Goal: Task Accomplishment & Management: Manage account settings

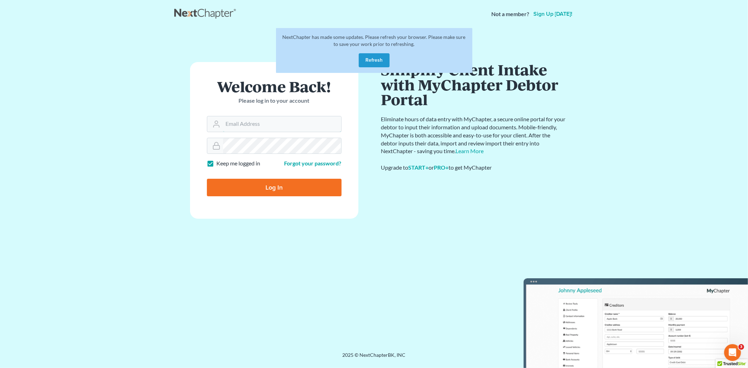
type input "[PERSON_NAME][EMAIL_ADDRESS][DOMAIN_NAME]"
click at [371, 64] on button "Refresh" at bounding box center [374, 60] width 31 height 14
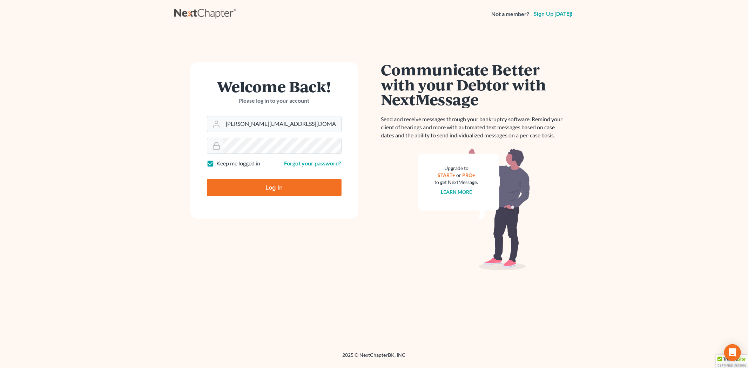
drag, startPoint x: 343, startPoint y: 167, endPoint x: 342, endPoint y: 171, distance: 4.3
click at [342, 170] on div at bounding box center [279, 194] width 144 height 80
click at [286, 189] on input "Log In" at bounding box center [274, 188] width 135 height 18
type input "Thinking..."
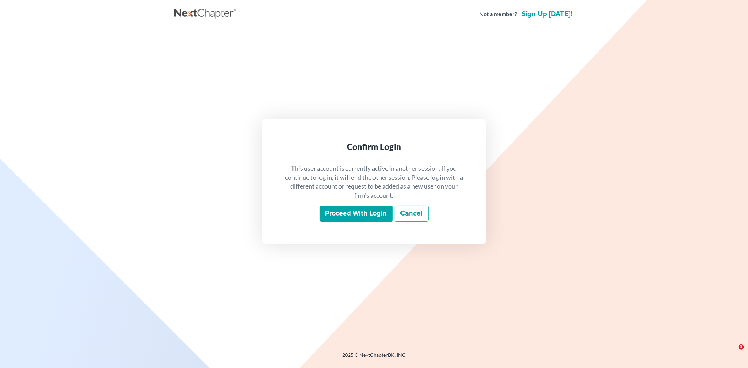
click at [348, 219] on input "Proceed with login" at bounding box center [356, 214] width 73 height 16
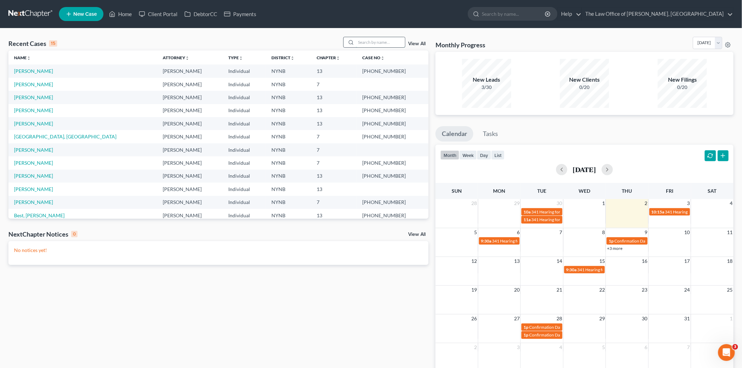
click at [377, 46] on input "search" at bounding box center [380, 42] width 49 height 10
type input "cummings"
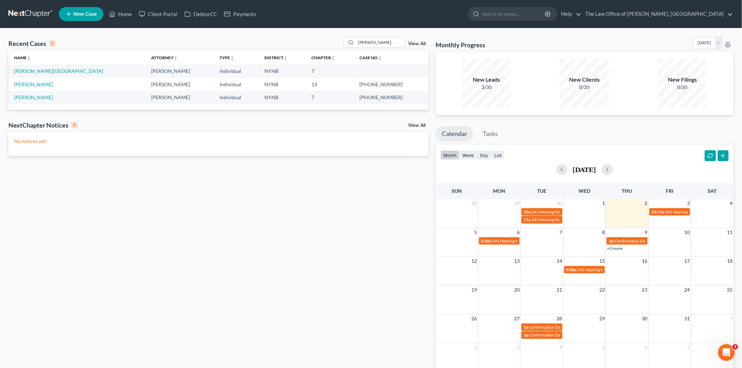
click at [36, 68] on td "[PERSON_NAME][GEOGRAPHIC_DATA]" at bounding box center [76, 71] width 137 height 13
click at [34, 71] on link "[PERSON_NAME][GEOGRAPHIC_DATA]" at bounding box center [58, 71] width 89 height 6
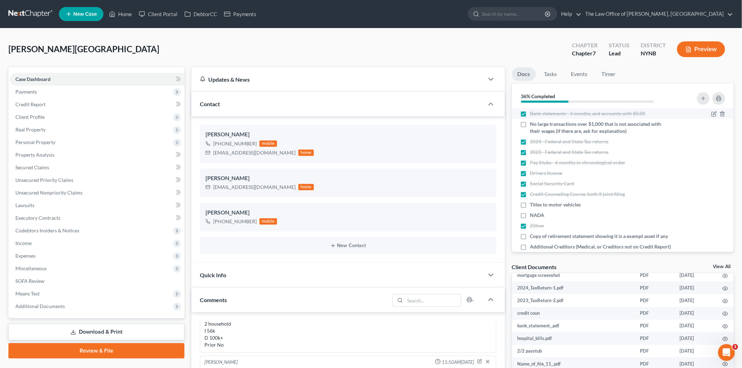
click at [530, 114] on label "Bank statements - 3 months, and accounts with $0.00" at bounding box center [587, 113] width 115 height 7
click at [533, 114] on input "Bank statements - 3 months, and accounts with $0.00" at bounding box center [535, 112] width 5 height 5
click at [530, 116] on label "Bank statements - 3 months, and accounts with $0.00" at bounding box center [587, 113] width 115 height 7
click at [533, 115] on input "Bank statements - 3 months, and accounts with $0.00" at bounding box center [535, 112] width 5 height 5
checkbox input "true"
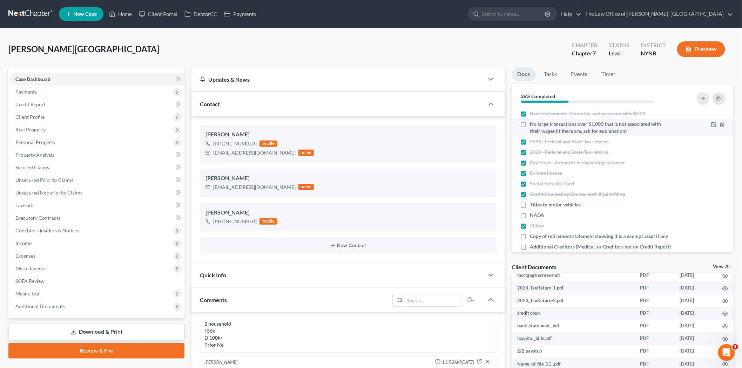
click at [530, 125] on label "No large transactions over $1,000 that is not associated with their wages (if t…" at bounding box center [601, 128] width 142 height 14
click at [533, 125] on input "No large transactions over $1,000 that is not associated with their wages (if t…" at bounding box center [535, 123] width 5 height 5
checkbox input "true"
click at [530, 141] on label "2024 - Federal and State Tax returns" at bounding box center [569, 141] width 79 height 7
click at [533, 141] on input "2024 - Federal and State Tax returns" at bounding box center [535, 140] width 5 height 5
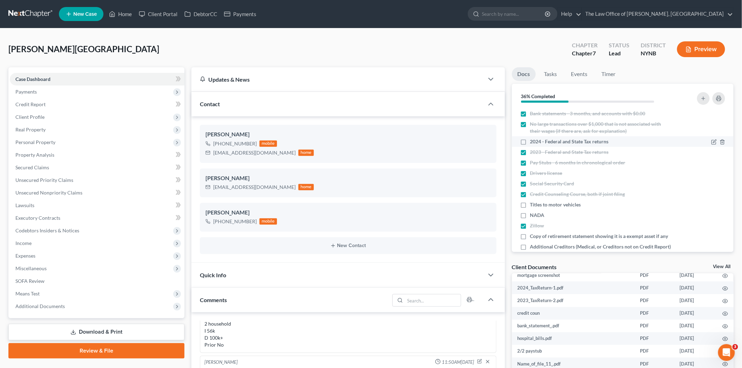
click at [530, 142] on label "2024 - Federal and State Tax returns" at bounding box center [569, 141] width 79 height 7
click at [533, 142] on input "2024 - Federal and State Tax returns" at bounding box center [535, 140] width 5 height 5
checkbox input "true"
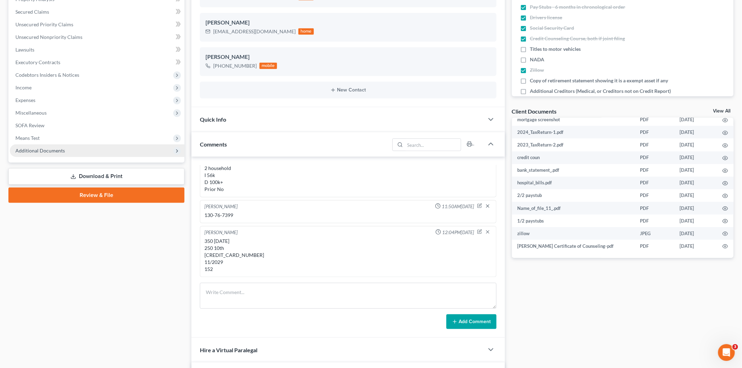
click at [60, 148] on span "Additional Documents" at bounding box center [39, 151] width 49 height 6
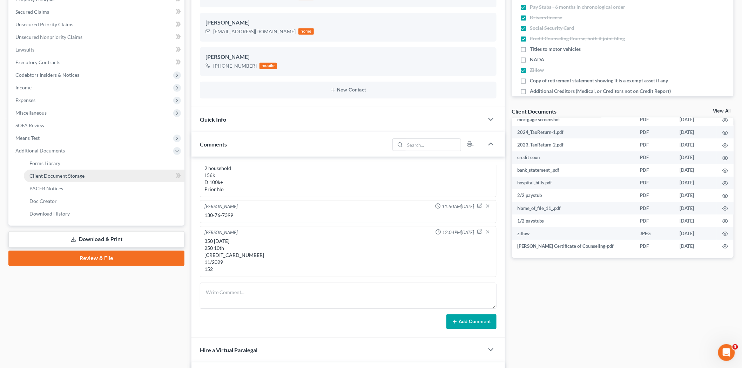
click at [81, 173] on span "Client Document Storage" at bounding box center [56, 176] width 55 height 6
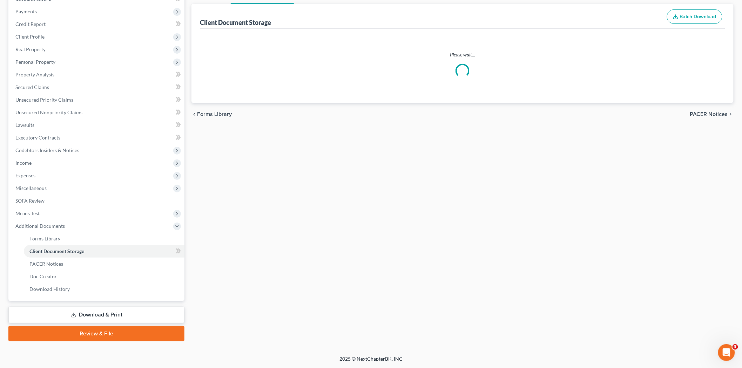
scroll to position [39, 0]
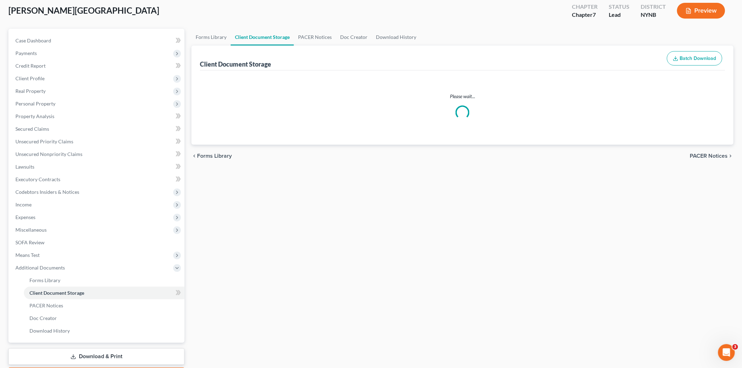
select select "1"
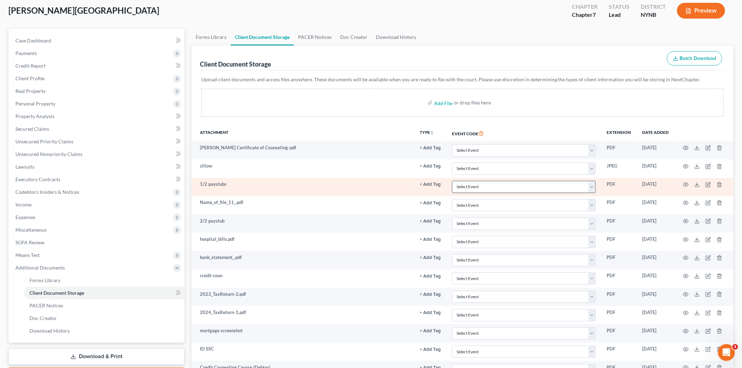
scroll to position [160, 0]
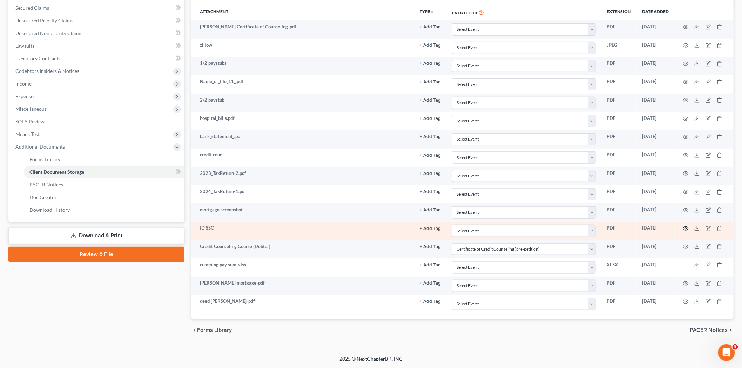
click at [687, 227] on icon "button" at bounding box center [686, 229] width 6 height 6
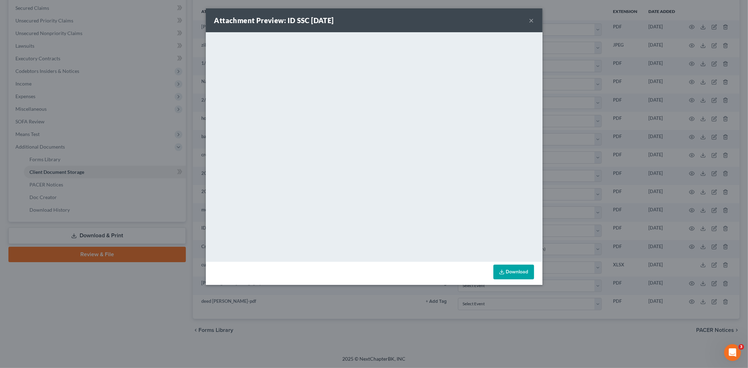
click at [533, 20] on button "×" at bounding box center [531, 20] width 5 height 8
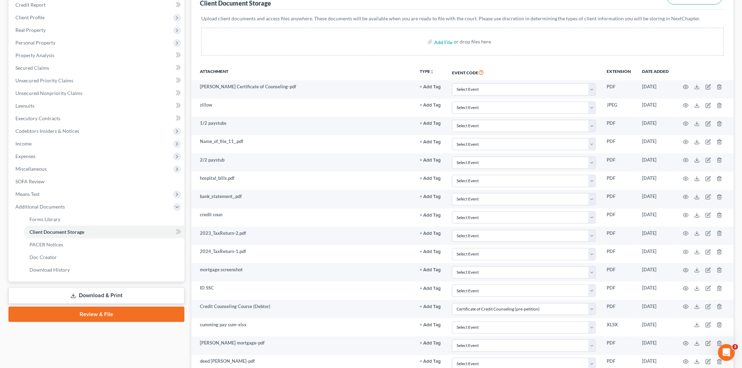
scroll to position [0, 0]
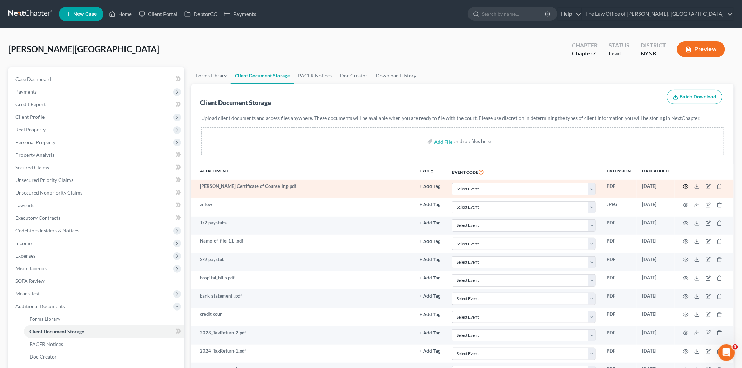
click at [685, 185] on icon "button" at bounding box center [686, 187] width 5 height 4
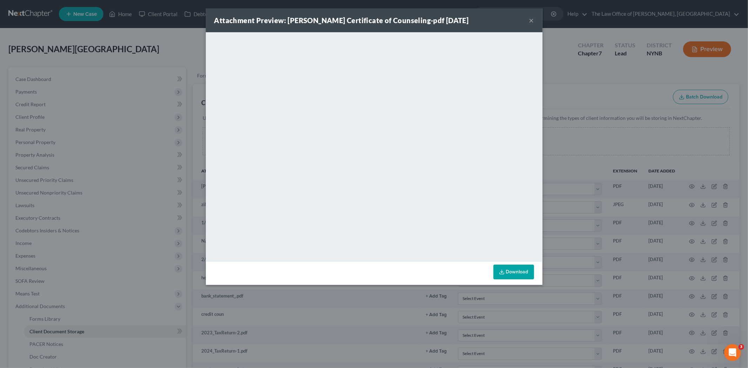
click at [533, 25] on div "Attachment Preview: Cummings Certificate of Counseling-pdf 09/10/2025 ×" at bounding box center [374, 20] width 337 height 24
click at [532, 20] on button "×" at bounding box center [531, 20] width 5 height 8
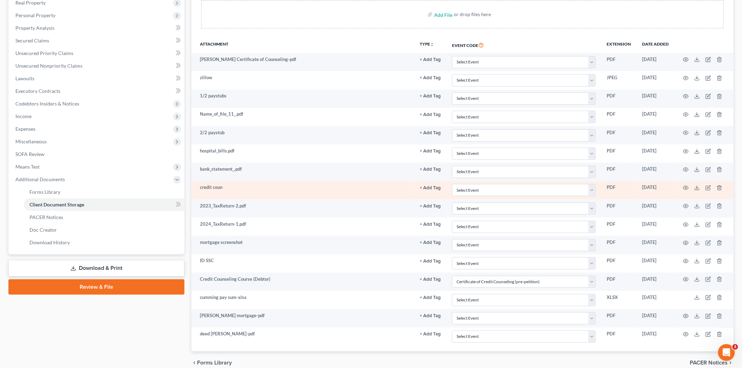
scroll to position [39, 0]
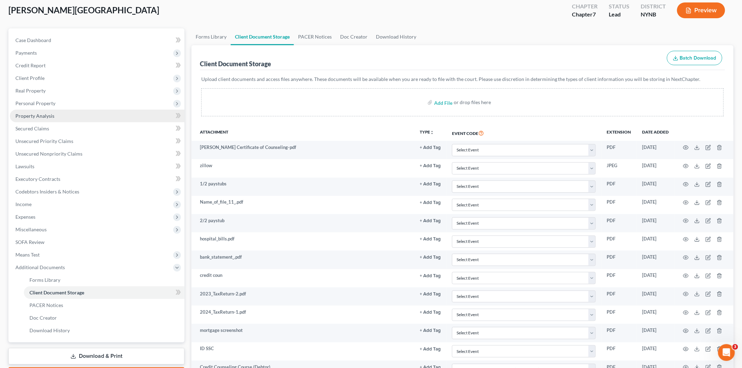
click at [33, 112] on link "Property Analysis" at bounding box center [97, 116] width 175 height 13
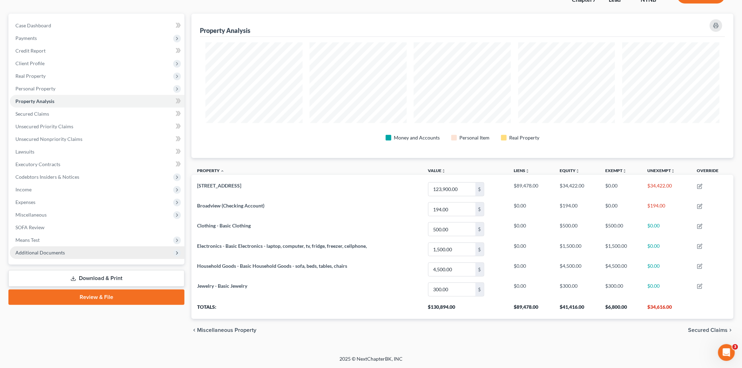
click at [31, 250] on span "Additional Documents" at bounding box center [39, 253] width 49 height 6
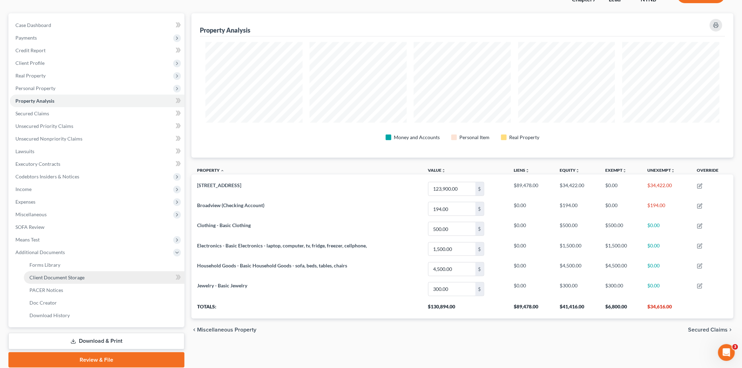
click at [58, 275] on span "Client Document Storage" at bounding box center [56, 278] width 55 height 6
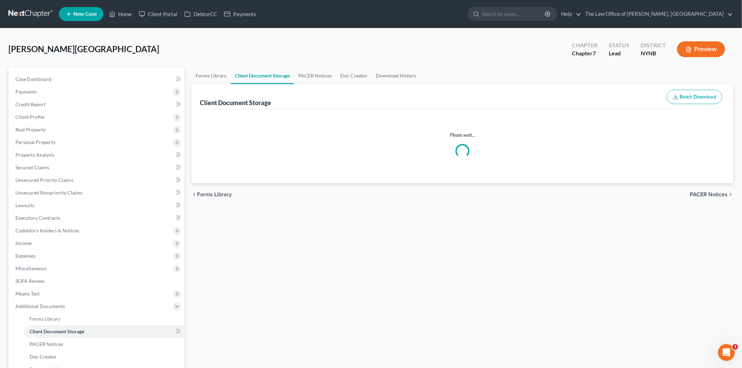
select select "1"
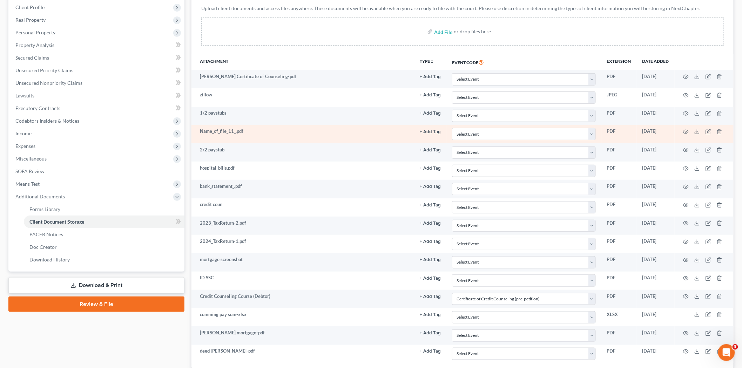
scroll to position [117, 0]
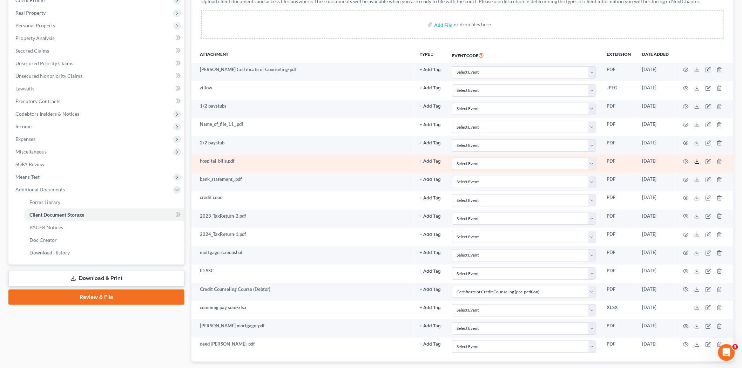
click at [698, 162] on icon at bounding box center [697, 162] width 6 height 6
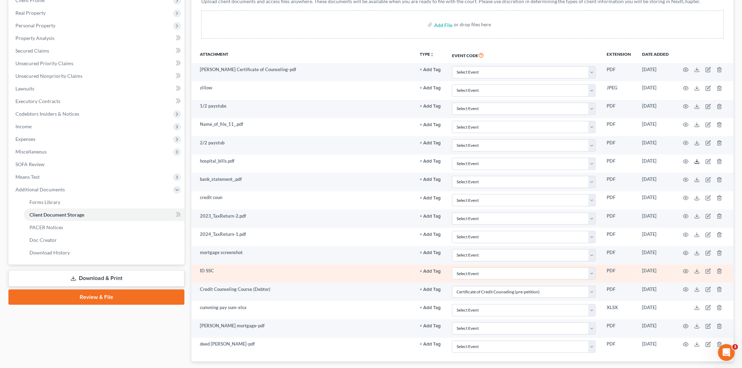
scroll to position [156, 0]
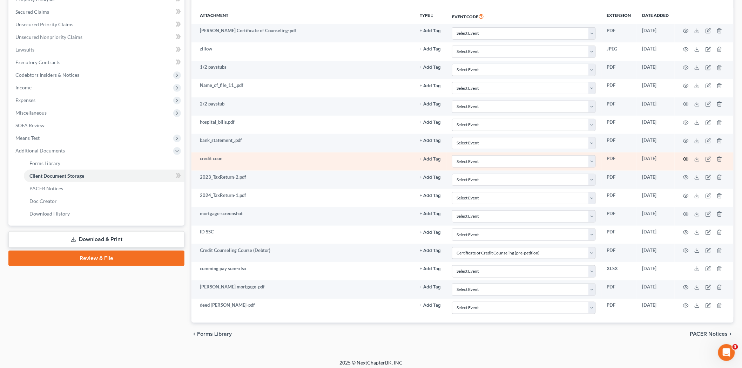
click at [688, 161] on icon "button" at bounding box center [686, 159] width 5 height 4
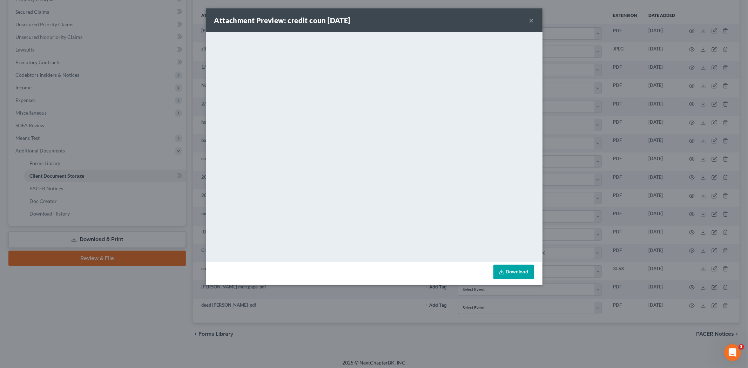
click at [532, 19] on button "×" at bounding box center [531, 20] width 5 height 8
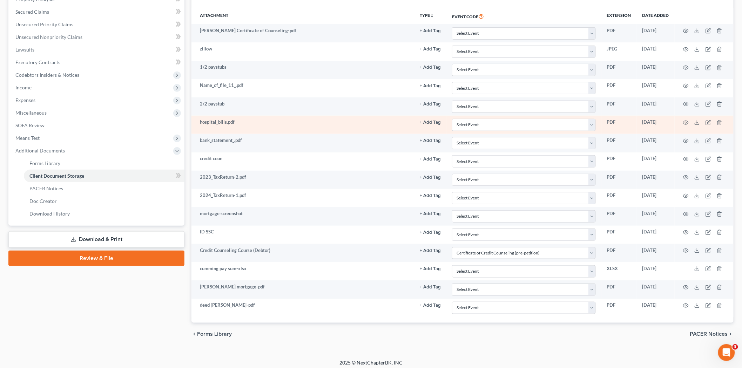
click at [429, 123] on button "+ Add Tag" at bounding box center [430, 122] width 21 height 5
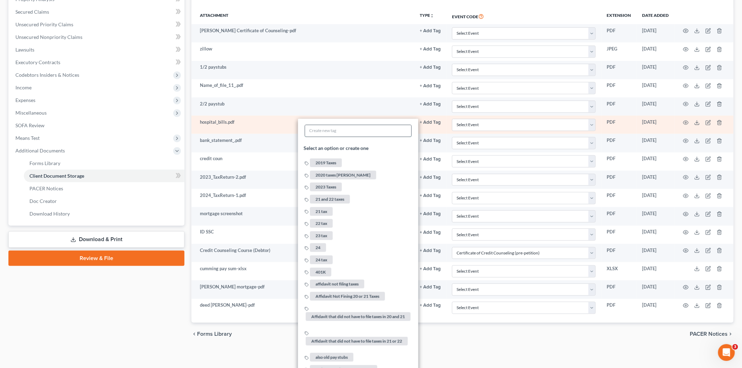
click at [346, 128] on input "text" at bounding box center [358, 131] width 106 height 12
type input "add debt added"
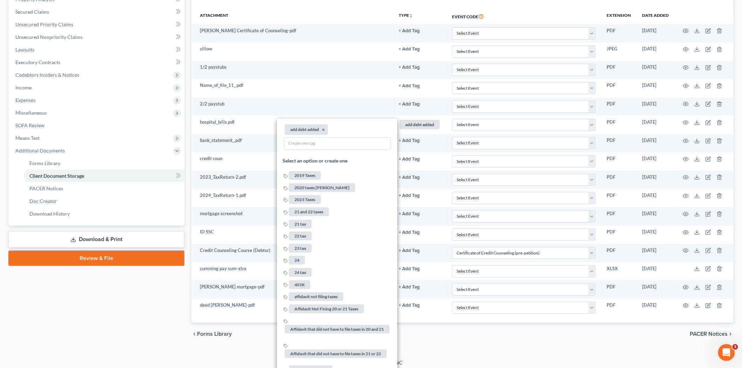
click at [604, 11] on th "Extension" at bounding box center [618, 16] width 35 height 16
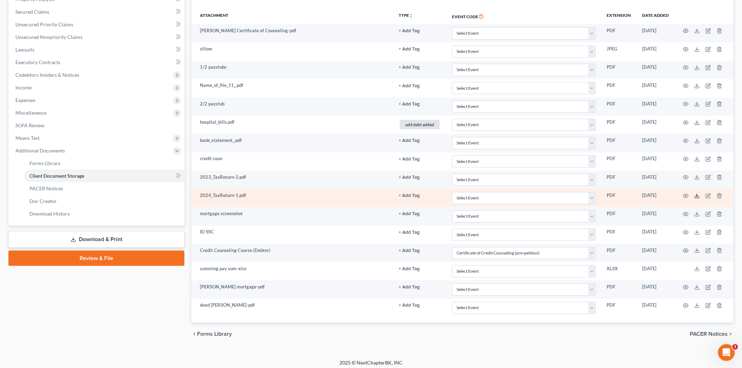
click at [695, 196] on icon at bounding box center [697, 196] width 6 height 6
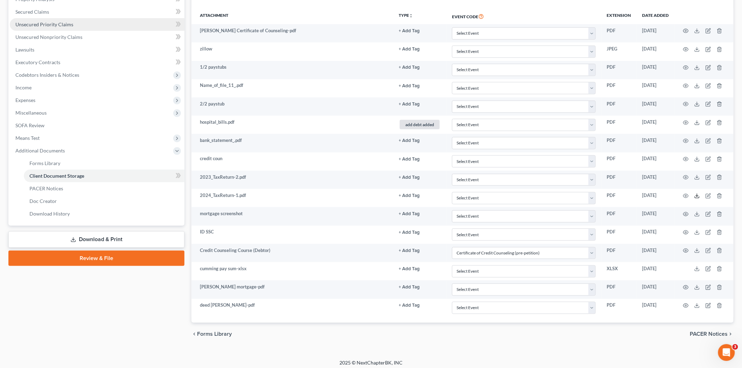
scroll to position [39, 0]
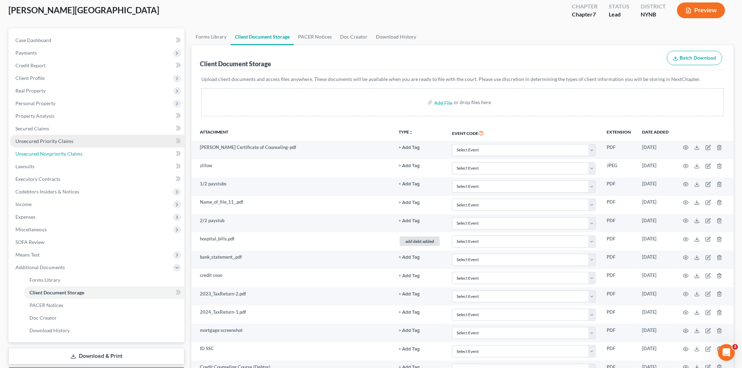
drag, startPoint x: 42, startPoint y: 152, endPoint x: 113, endPoint y: 146, distance: 70.7
click at [42, 152] on span "Unsecured Nonpriority Claims" at bounding box center [48, 154] width 67 height 6
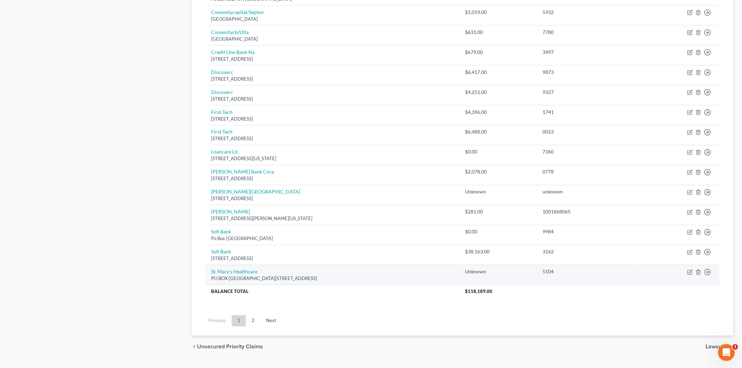
scroll to position [429, 0]
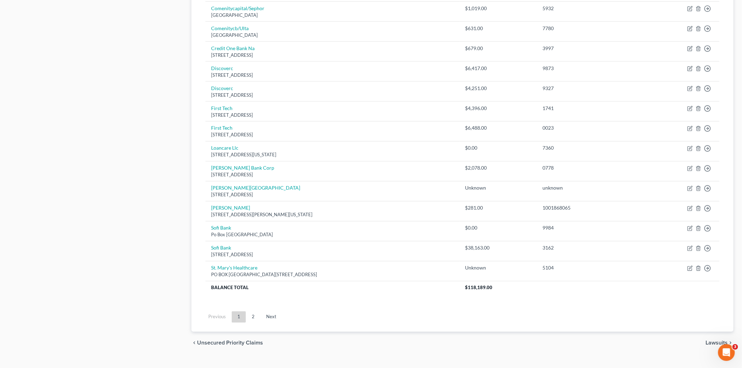
click at [270, 316] on link "Next" at bounding box center [271, 317] width 21 height 11
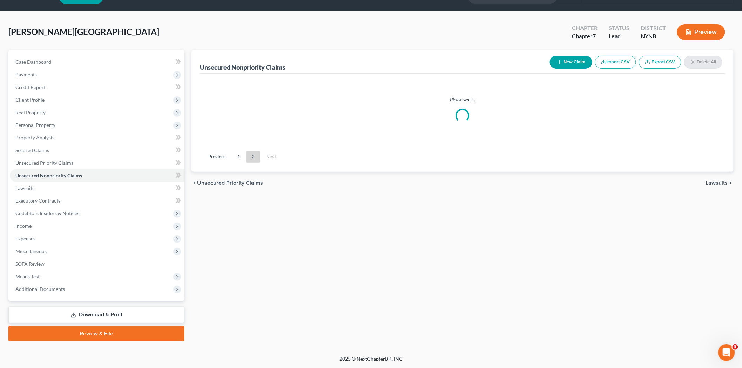
scroll to position [16, 0]
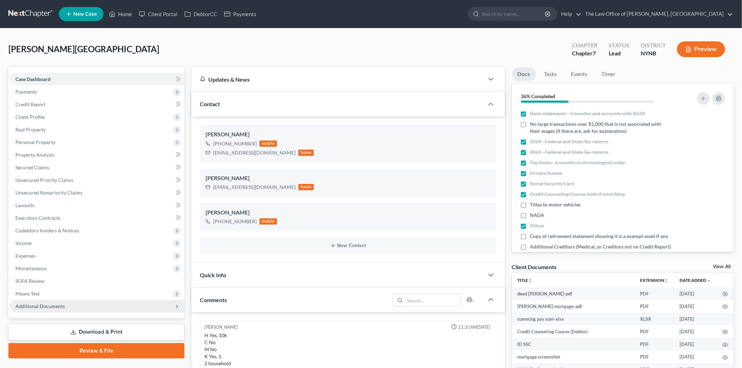
click at [63, 302] on span "Additional Documents" at bounding box center [97, 306] width 175 height 13
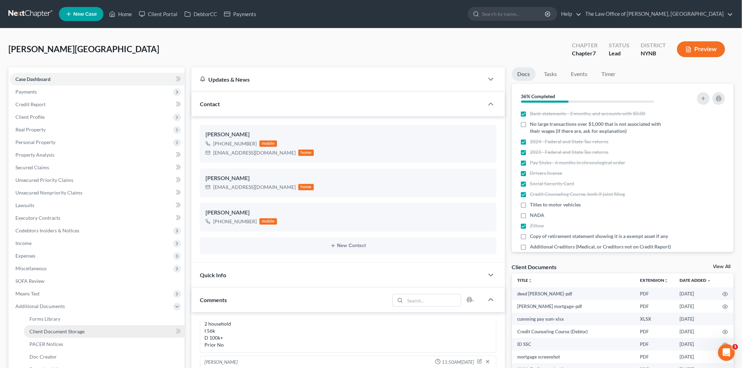
click at [72, 331] on span "Client Document Storage" at bounding box center [56, 332] width 55 height 6
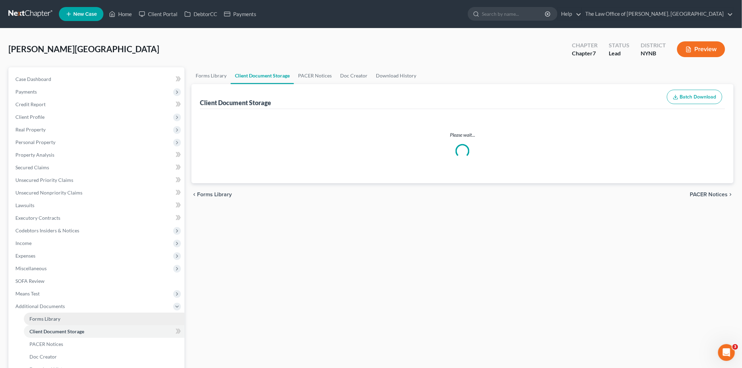
select select "1"
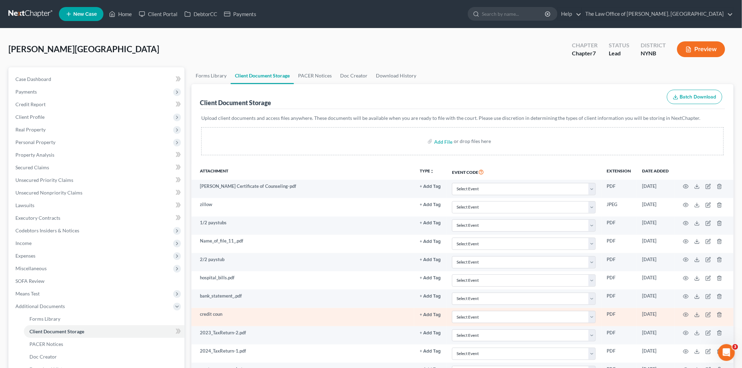
scroll to position [79, 0]
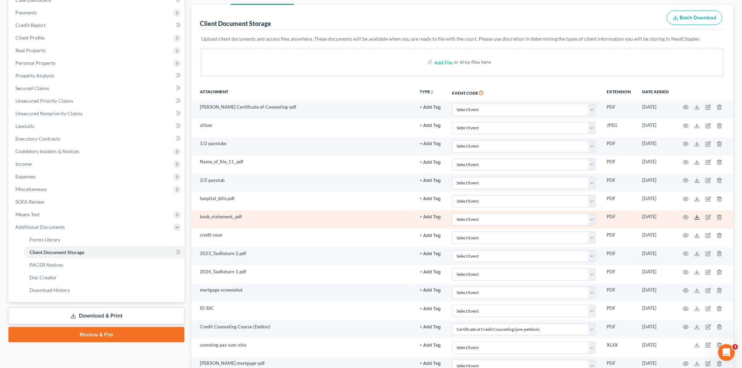
click at [698, 216] on icon at bounding box center [697, 218] width 6 height 6
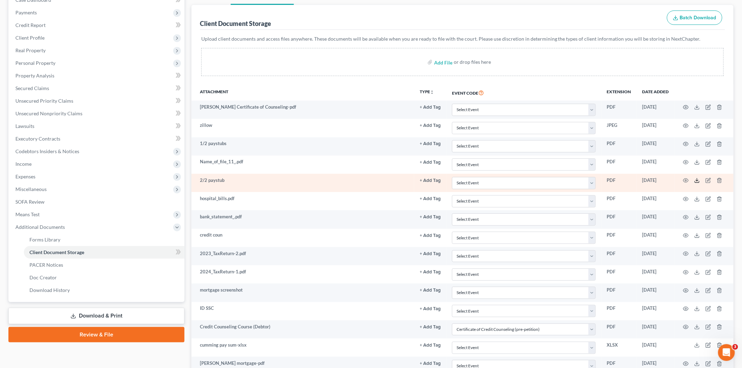
click at [695, 180] on icon at bounding box center [697, 181] width 6 height 6
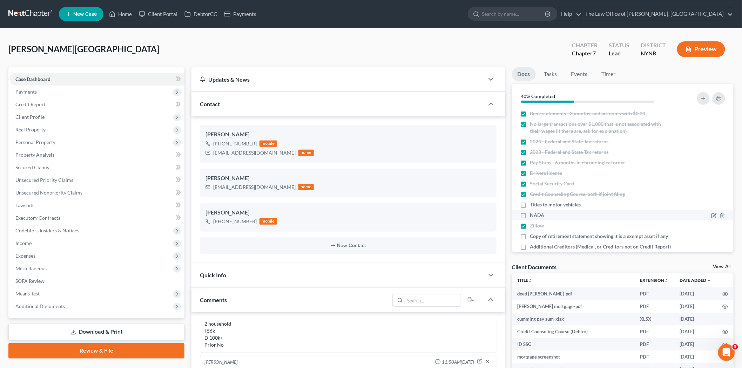
click at [530, 215] on label "NADA" at bounding box center [537, 215] width 14 height 7
click at [533, 215] on input "NADA" at bounding box center [535, 214] width 5 height 5
checkbox input "true"
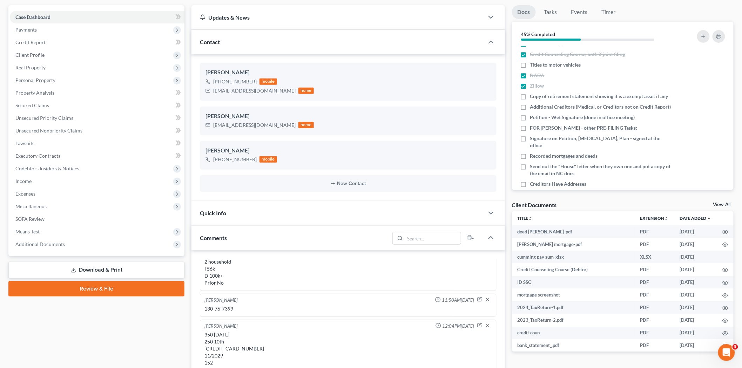
scroll to position [117, 0]
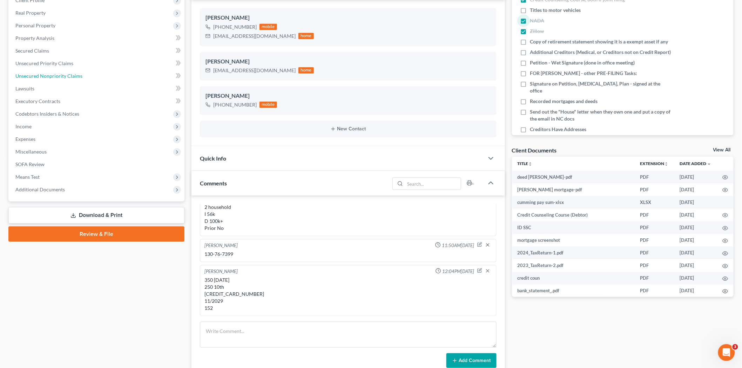
drag, startPoint x: 47, startPoint y: 74, endPoint x: 54, endPoint y: 75, distance: 7.1
click at [47, 74] on span "Unsecured Nonpriority Claims" at bounding box center [48, 76] width 67 height 6
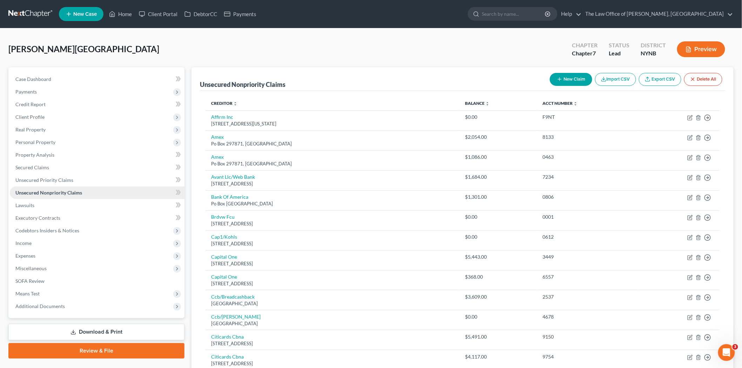
click at [46, 188] on link "Unsecured Nonpriority Claims" at bounding box center [97, 193] width 175 height 13
click at [569, 79] on button "New Claim" at bounding box center [571, 79] width 42 height 13
select select "0"
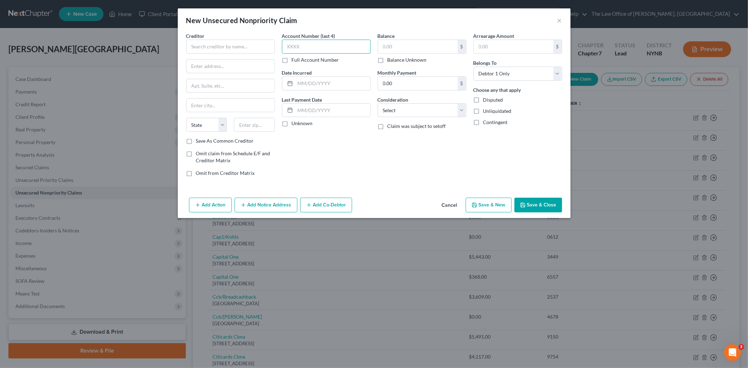
click at [289, 46] on input "text" at bounding box center [326, 47] width 89 height 14
click at [292, 58] on label "Full Account Number" at bounding box center [315, 59] width 47 height 7
click at [295, 58] on input "Full Account Number" at bounding box center [297, 58] width 5 height 5
drag, startPoint x: 285, startPoint y: 46, endPoint x: 313, endPoint y: 45, distance: 27.7
click at [313, 45] on input "text" at bounding box center [326, 47] width 89 height 14
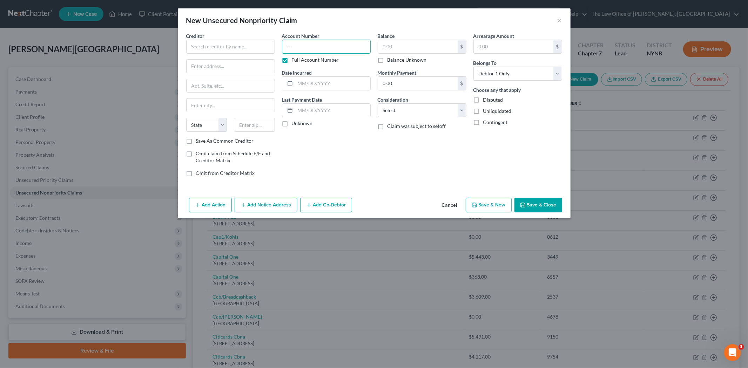
click at [292, 51] on input "text" at bounding box center [326, 47] width 89 height 14
click at [388, 59] on label "Balance Unknown" at bounding box center [407, 59] width 39 height 7
click at [390, 59] on input "Balance Unknown" at bounding box center [392, 58] width 5 height 5
checkbox input "true"
type input "0.00"
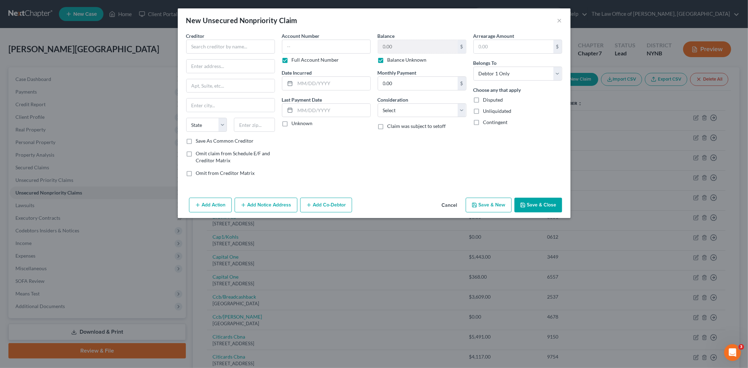
click at [452, 201] on button "Cancel" at bounding box center [449, 206] width 27 height 14
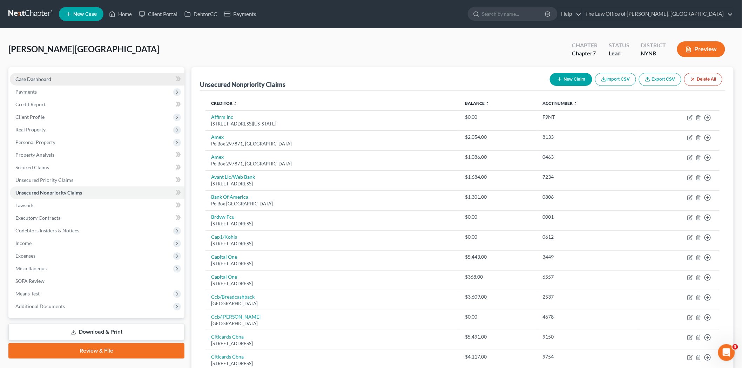
click at [34, 75] on link "Case Dashboard" at bounding box center [97, 79] width 175 height 13
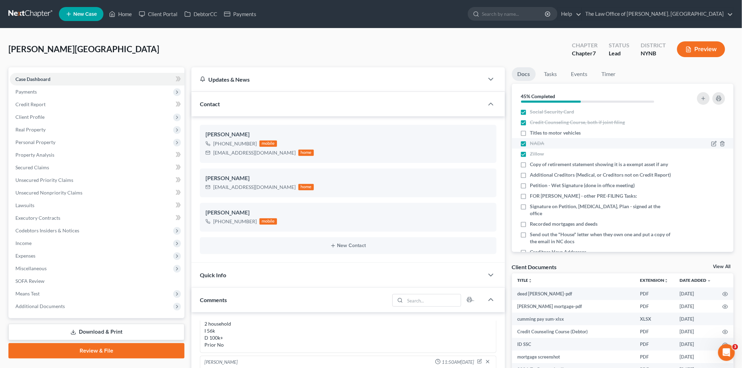
scroll to position [78, 0]
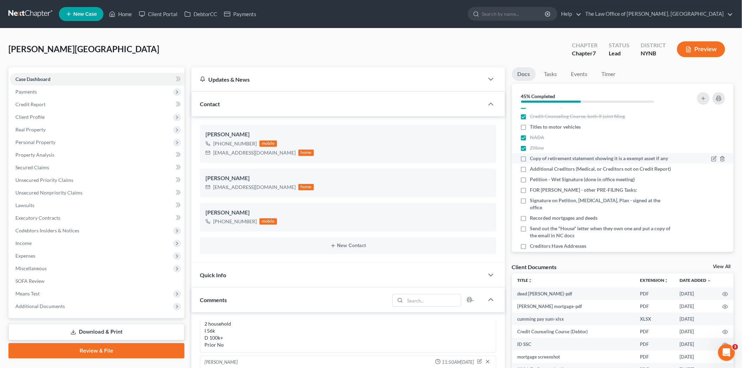
click at [530, 159] on label "Copy of retirement statement showing it is a exempt asset if any" at bounding box center [599, 158] width 138 height 7
click at [533, 159] on input "Copy of retirement statement showing it is a exempt asset if any" at bounding box center [535, 157] width 5 height 5
checkbox input "true"
click at [530, 173] on label "Additional Creditors (Medical, or Creditors not on Credit Report)" at bounding box center [600, 169] width 141 height 7
click at [533, 170] on input "Additional Creditors (Medical, or Creditors not on Credit Report)" at bounding box center [535, 168] width 5 height 5
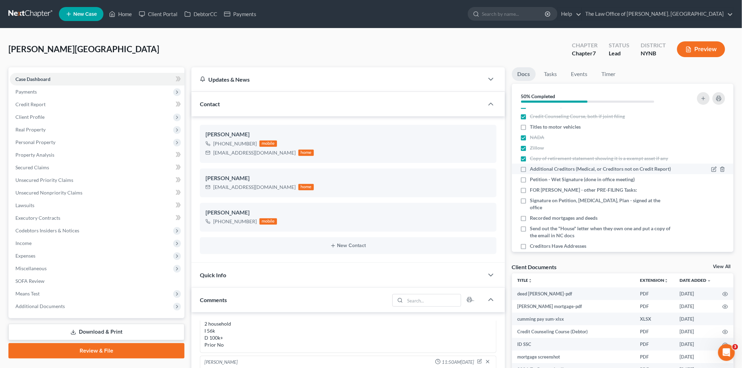
checkbox input "true"
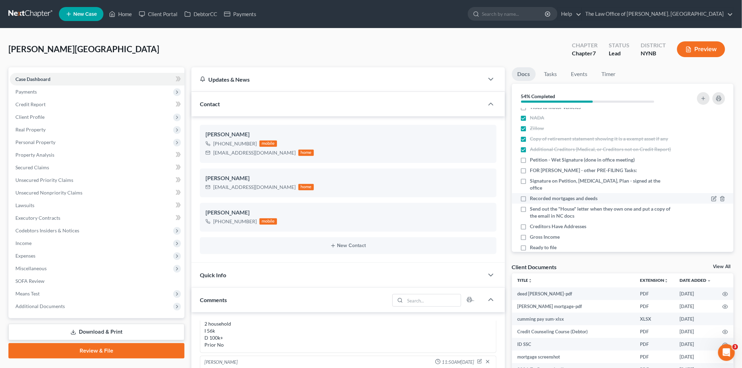
scroll to position [117, 0]
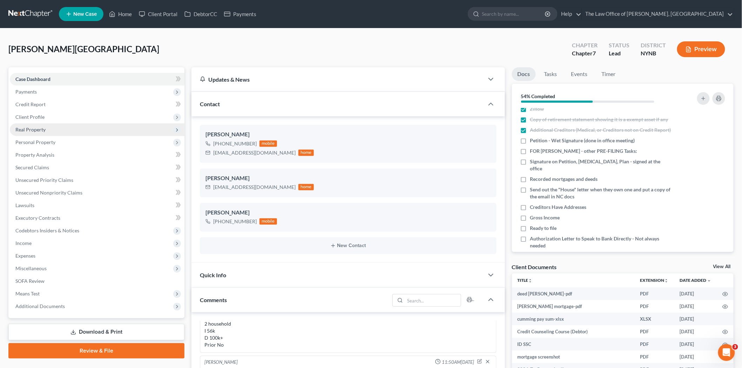
click at [45, 130] on span "Real Property" at bounding box center [97, 129] width 175 height 13
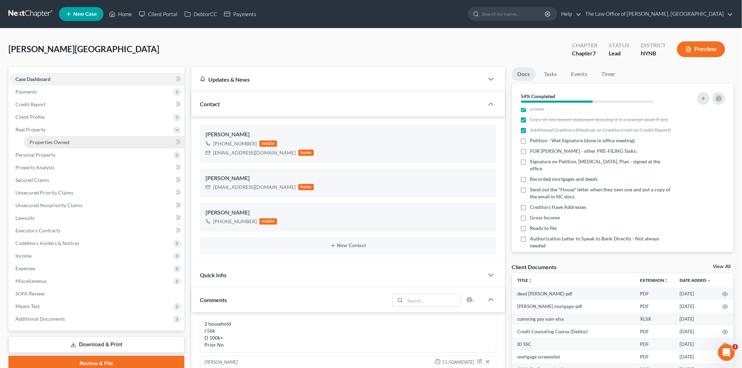
click at [49, 145] on link "Properties Owned" at bounding box center [104, 142] width 161 height 13
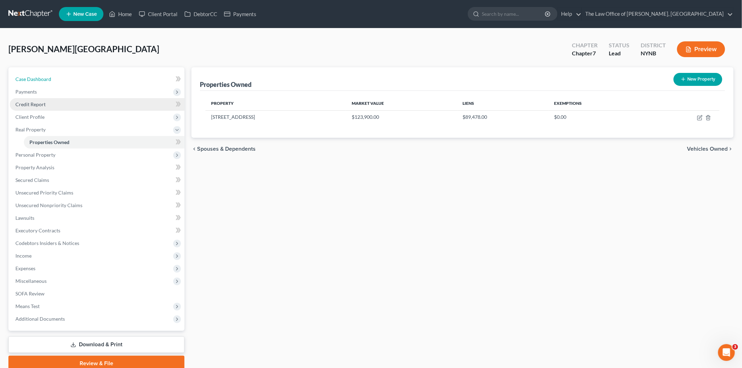
drag, startPoint x: 45, startPoint y: 79, endPoint x: 146, endPoint y: 104, distance: 104.3
click at [45, 79] on span "Case Dashboard" at bounding box center [33, 79] width 36 height 6
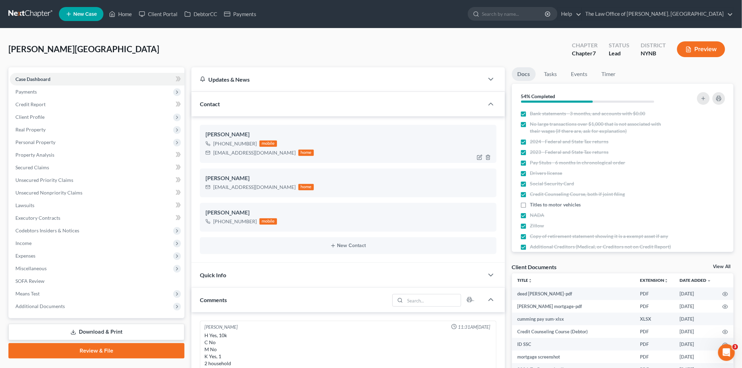
scroll to position [40, 0]
click at [231, 155] on div "Brittanyc4290@gmail.com" at bounding box center [254, 152] width 82 height 7
click at [230, 155] on div "Brittanyc4290@gmail.com" at bounding box center [254, 152] width 82 height 7
copy div "Brittanyc4290@gmail.com"
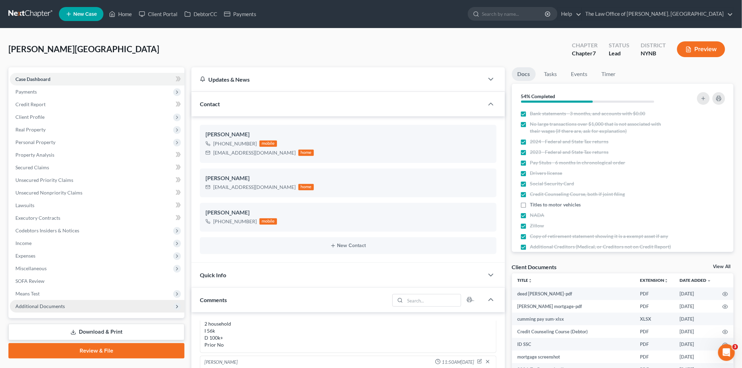
click at [31, 306] on span "Additional Documents" at bounding box center [39, 306] width 49 height 6
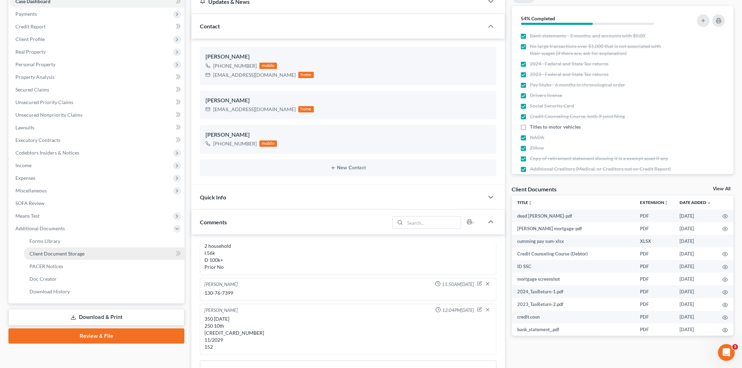
click at [63, 255] on span "Client Document Storage" at bounding box center [56, 254] width 55 height 6
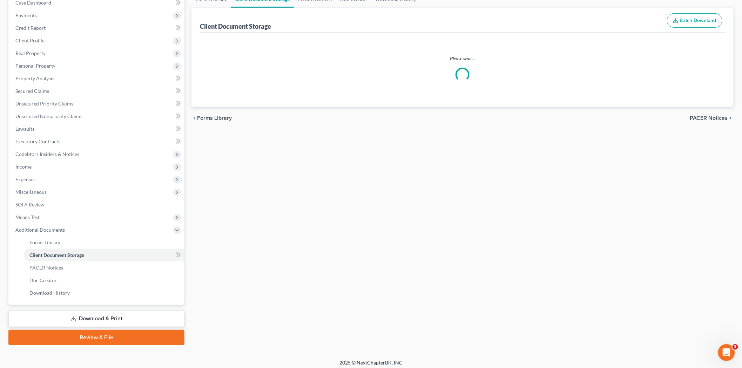
scroll to position [11, 0]
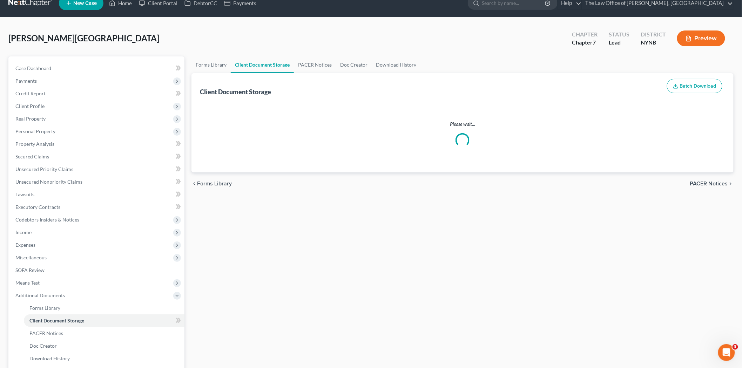
select select "1"
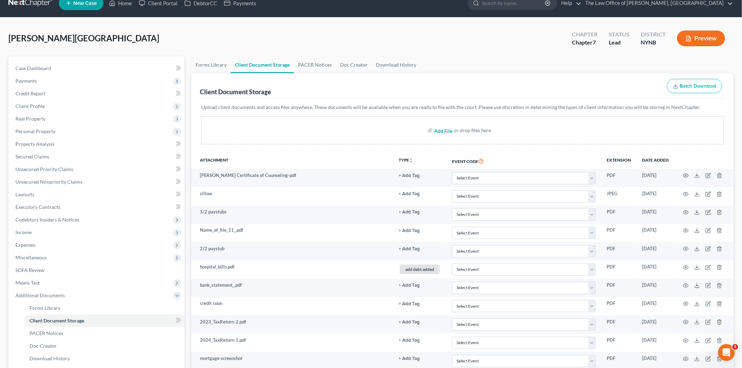
scroll to position [0, 0]
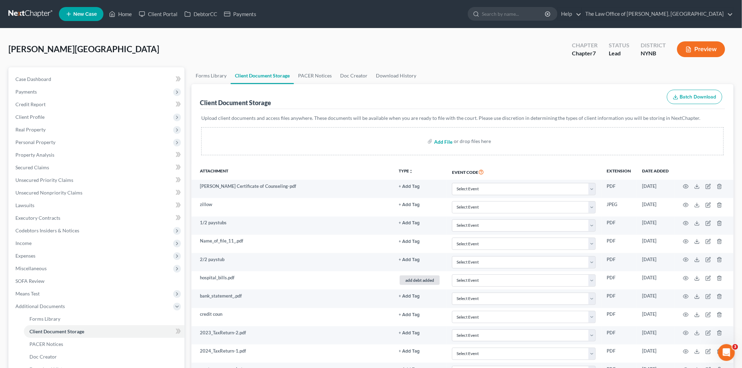
click at [443, 143] on input "file" at bounding box center [442, 141] width 17 height 13
type input "C:\fakepath\The Law Offices of Christiaan Van Niekerk Mail - Your house.pdf"
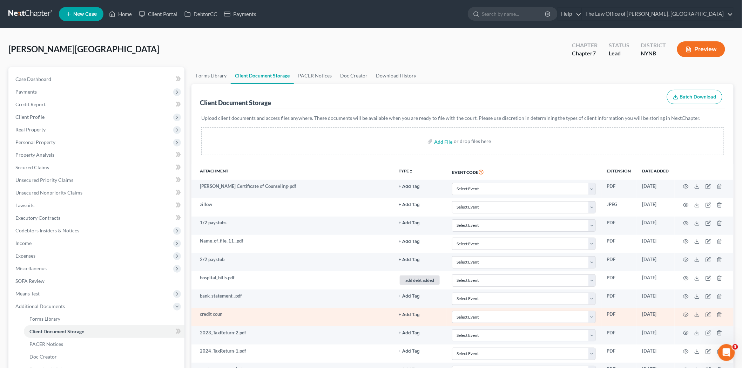
scroll to position [128, 0]
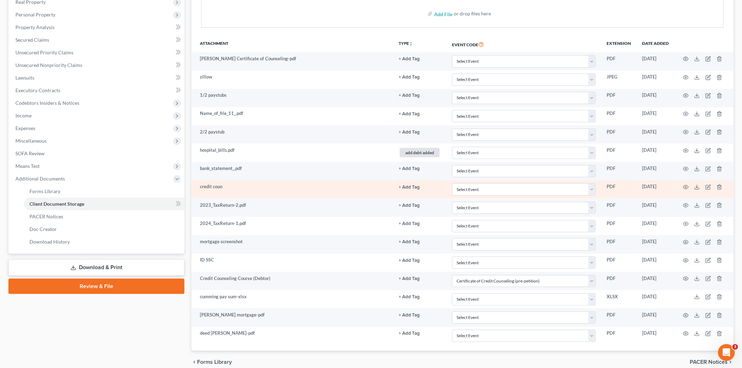
select select "1"
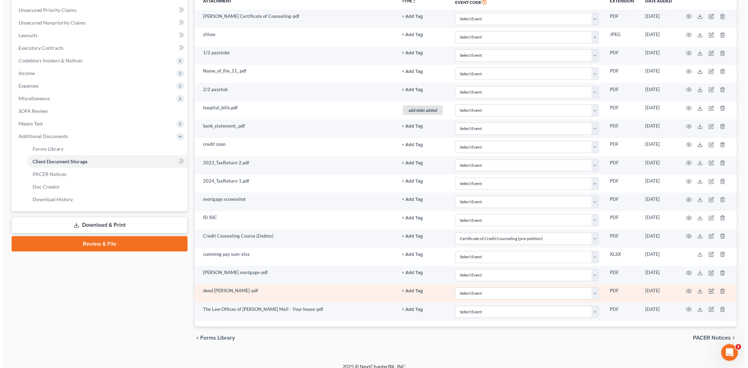
scroll to position [179, 0]
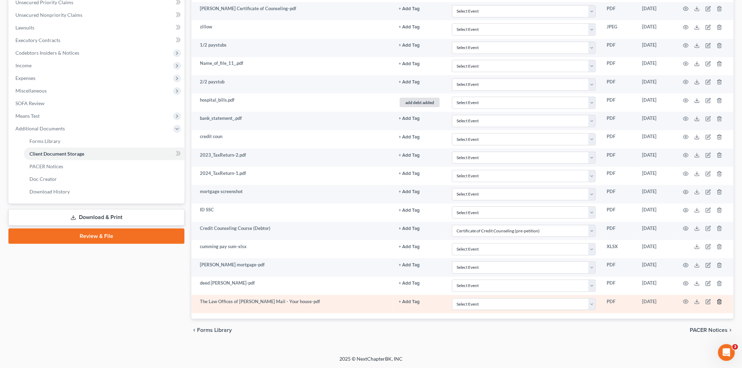
click at [720, 302] on icon "button" at bounding box center [720, 302] width 6 height 6
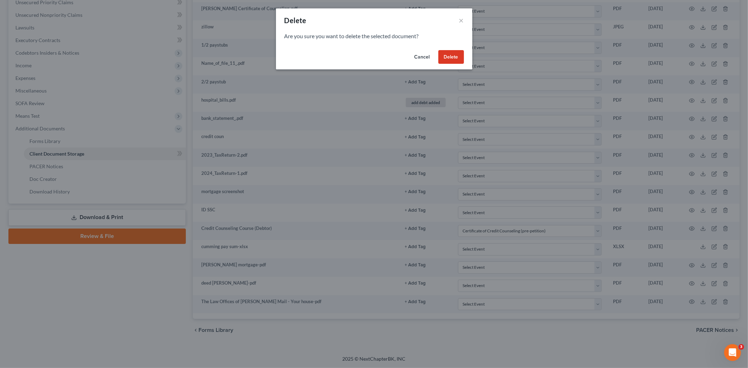
click at [450, 62] on button "Delete" at bounding box center [451, 57] width 26 height 14
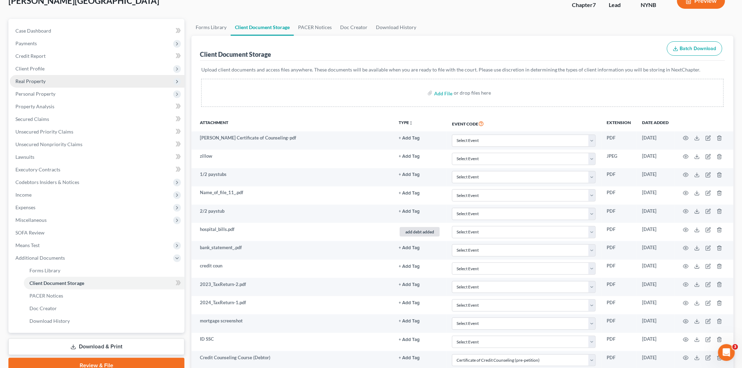
scroll to position [0, 0]
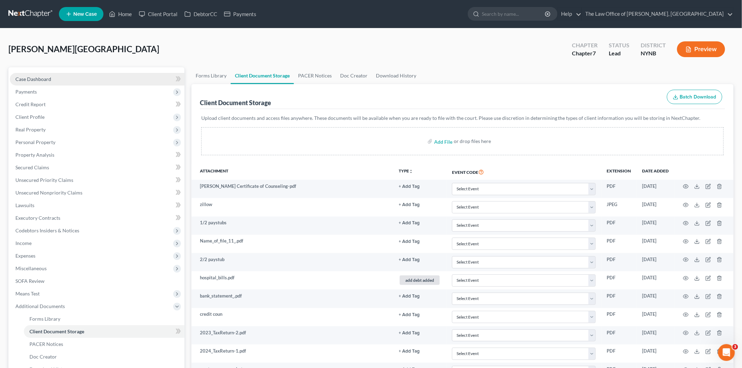
click at [43, 80] on span "Case Dashboard" at bounding box center [33, 79] width 36 height 6
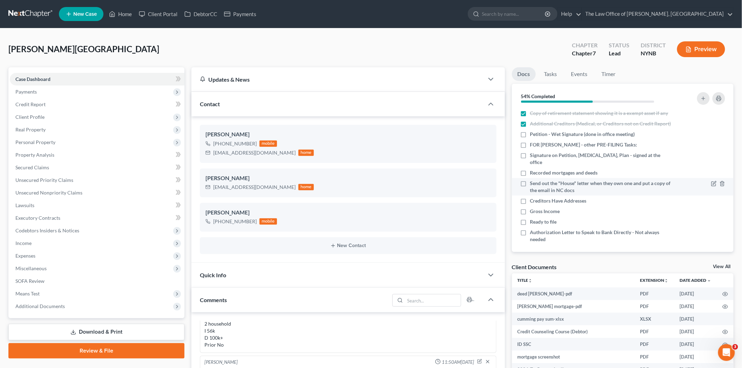
scroll to position [134, 0]
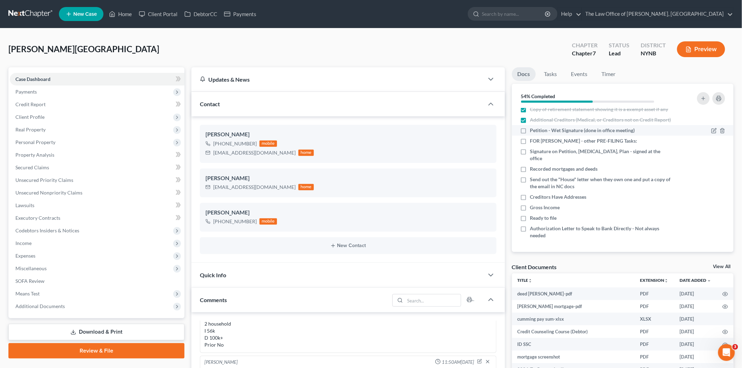
click at [530, 134] on label "Petition - Wet Signature (done in office meeting)" at bounding box center [582, 130] width 105 height 7
click at [533, 132] on input "Petition - Wet Signature (done in office meeting)" at bounding box center [535, 129] width 5 height 5
checkbox input "true"
click at [530, 144] on label "FOR Kieran - other PRE-FILING Tasks:" at bounding box center [583, 140] width 107 height 7
click at [533, 142] on input "FOR Kieran - other PRE-FILING Tasks:" at bounding box center [535, 139] width 5 height 5
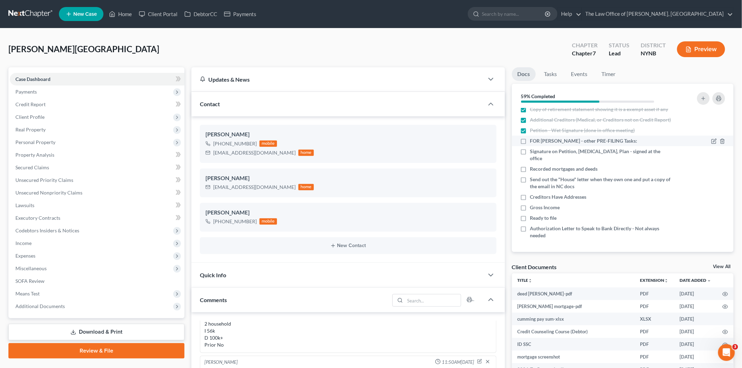
checkbox input "true"
click at [530, 159] on label "Signature on Petition, [MEDICAL_DATA], Plan - signed at the office" at bounding box center [601, 155] width 142 height 14
click at [533, 153] on input "Signature on Petition, [MEDICAL_DATA], Plan - signed at the office" at bounding box center [535, 150] width 5 height 5
checkbox input "true"
click at [530, 169] on label "Recorded mortgages and deeds" at bounding box center [564, 169] width 68 height 7
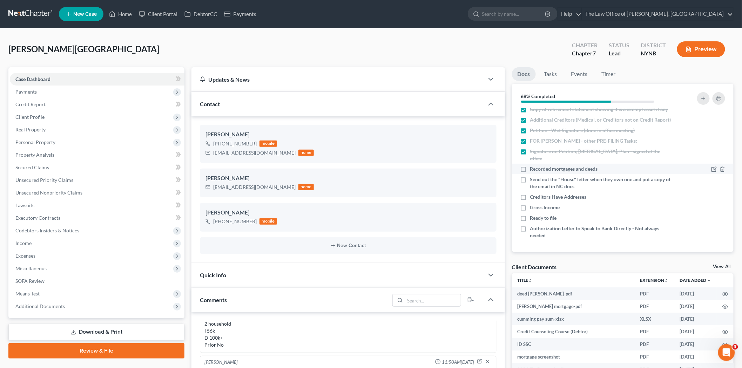
click at [533, 169] on input "Recorded mortgages and deeds" at bounding box center [535, 168] width 5 height 5
checkbox input "true"
click at [530, 180] on label "Send out the "House" letter when they own one and put a copy of the email in NC…" at bounding box center [601, 183] width 142 height 14
click at [533, 180] on input "Send out the "House" letter when they own one and put a copy of the email in NC…" at bounding box center [535, 178] width 5 height 5
checkbox input "true"
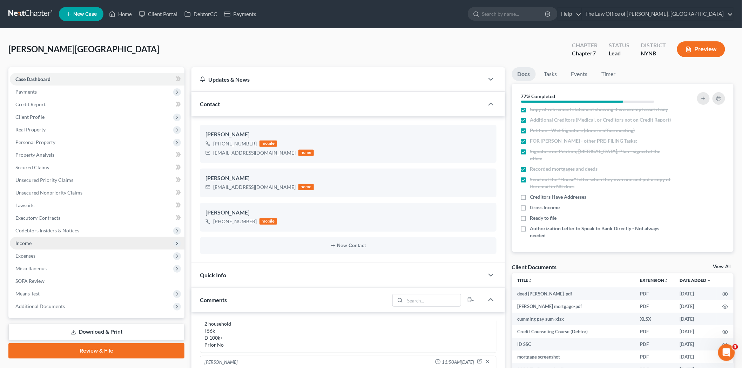
click at [23, 244] on span "Income" at bounding box center [23, 243] width 16 height 6
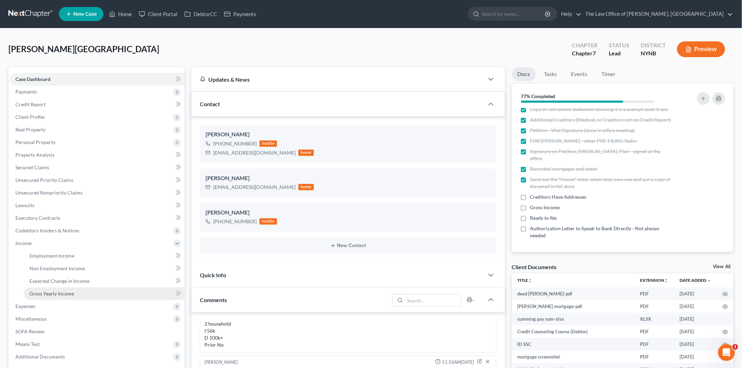
click at [50, 297] on link "Gross Yearly Income" at bounding box center [104, 294] width 161 height 13
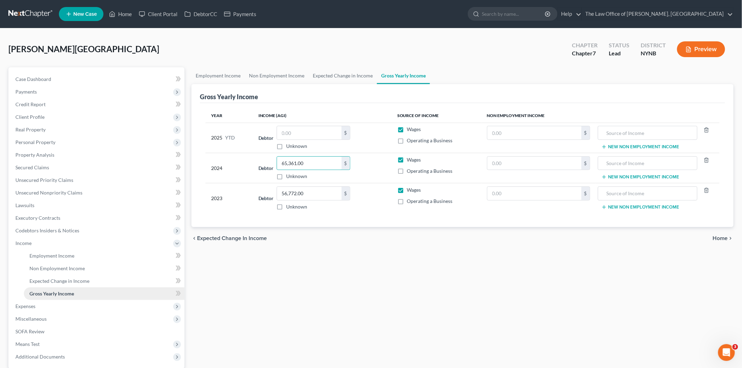
click at [35, 291] on span "Gross Yearly Income" at bounding box center [51, 294] width 45 height 6
click at [68, 81] on link "Case Dashboard" at bounding box center [97, 79] width 175 height 13
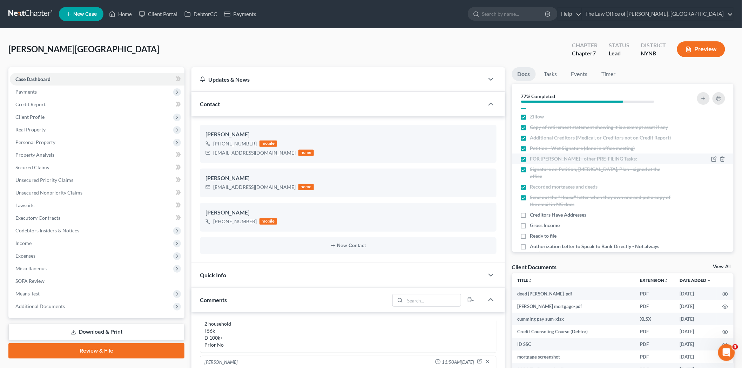
scroll to position [134, 0]
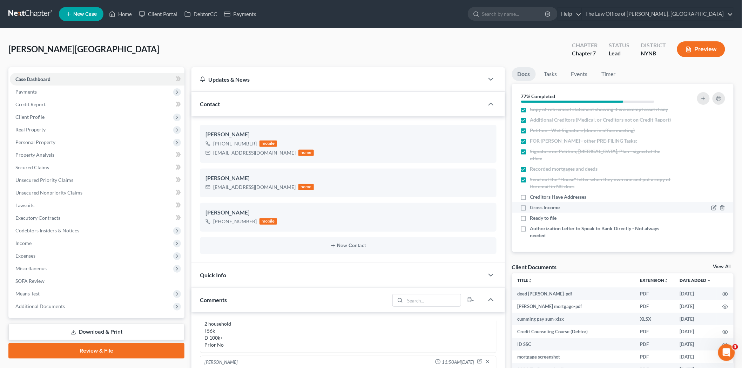
click at [530, 205] on label "Gross Income" at bounding box center [545, 207] width 30 height 7
click at [533, 205] on input "Gross Income" at bounding box center [535, 206] width 5 height 5
checkbox input "true"
click at [530, 196] on label "Creditors Have Addresses" at bounding box center [558, 197] width 56 height 7
click at [533, 196] on input "Creditors Have Addresses" at bounding box center [535, 196] width 5 height 5
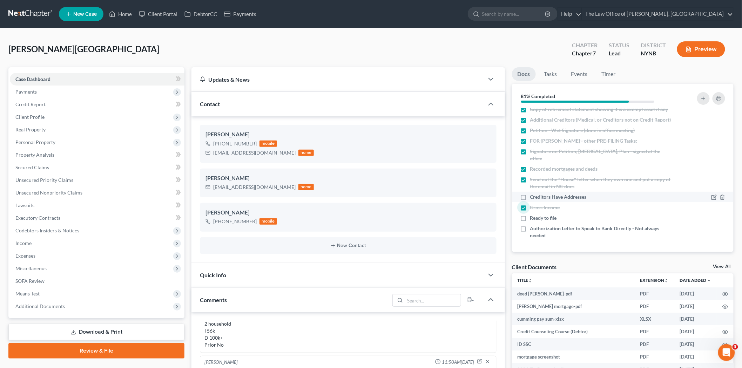
checkbox input "true"
click at [530, 218] on label "Ready to file" at bounding box center [543, 218] width 27 height 7
click at [533, 218] on input "Ready to file" at bounding box center [535, 217] width 5 height 5
checkbox input "true"
click at [530, 230] on label "Authorization Letter to Speak to Bank Directly - Not always needed" at bounding box center [601, 232] width 142 height 14
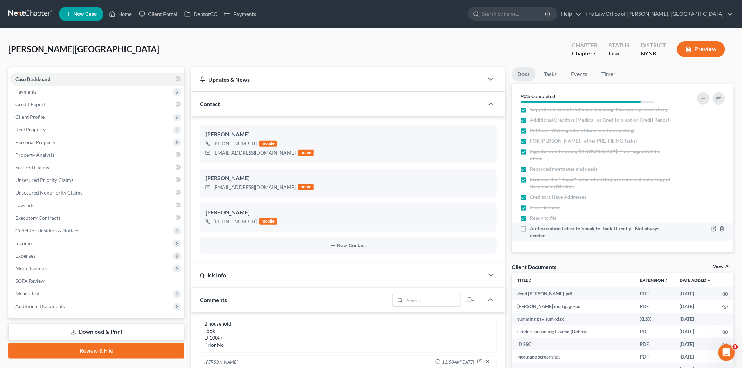
click at [533, 230] on input "Authorization Letter to Speak to Bank Directly - Not always needed" at bounding box center [535, 227] width 5 height 5
checkbox input "true"
click at [656, 13] on link "The Law Office of [PERSON_NAME], [GEOGRAPHIC_DATA]" at bounding box center [657, 14] width 151 height 13
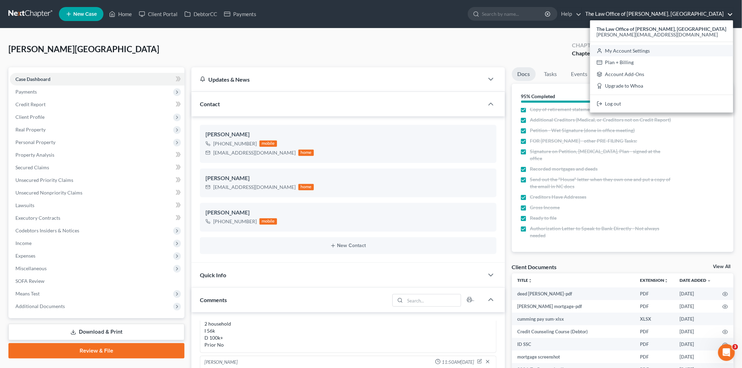
click at [647, 46] on link "My Account Settings" at bounding box center [661, 51] width 143 height 12
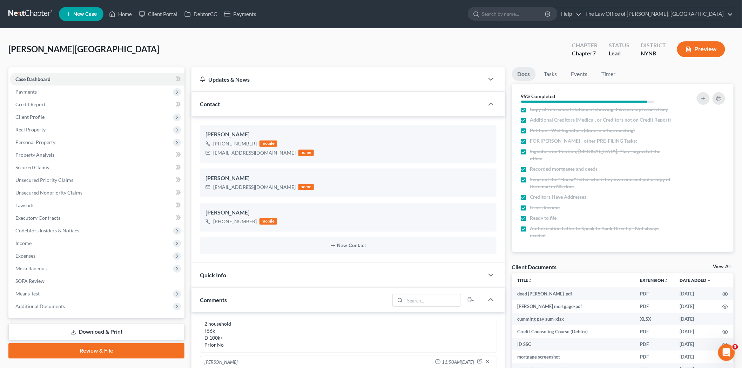
select select "24"
select select "35"
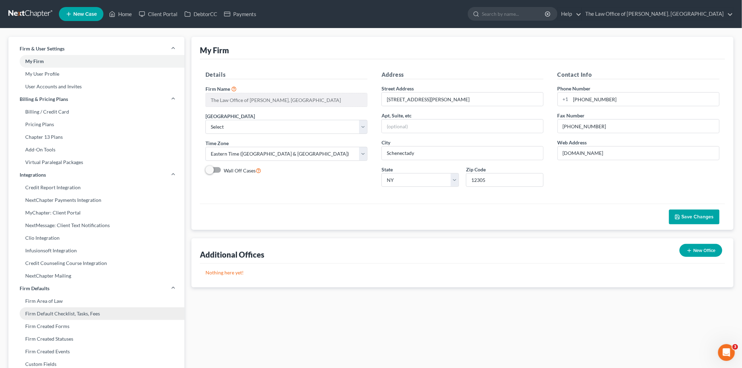
click at [63, 312] on link "Firm Default Checklist, Tasks, Fees" at bounding box center [96, 314] width 176 height 13
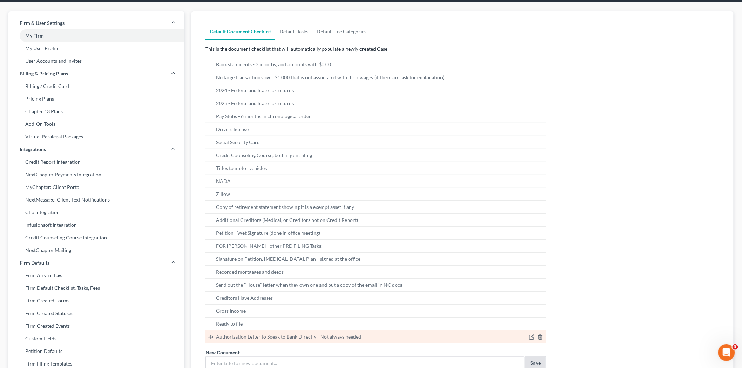
scroll to position [156, 0]
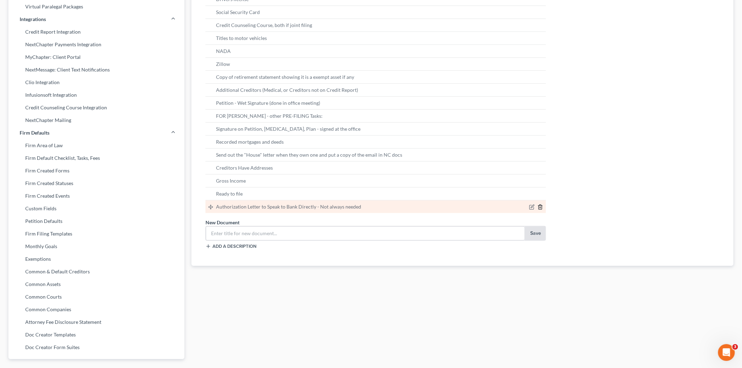
click at [539, 208] on icon "button" at bounding box center [541, 207] width 6 height 6
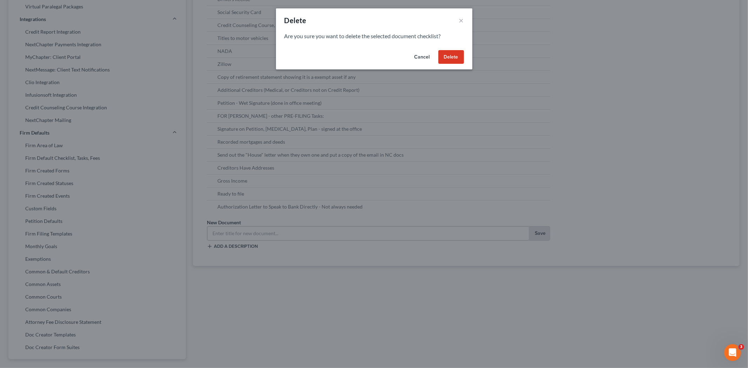
click at [452, 55] on button "Delete" at bounding box center [451, 57] width 26 height 14
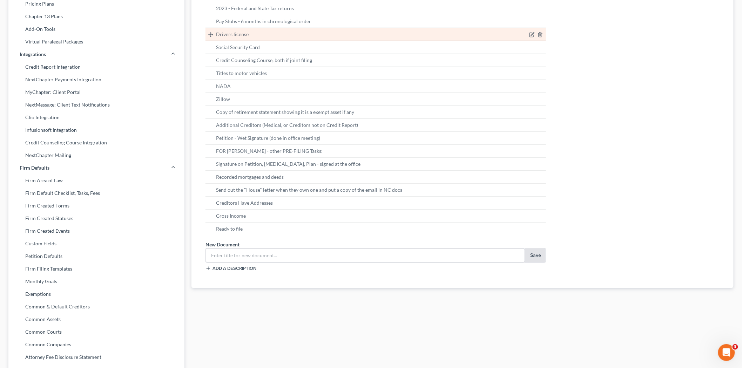
scroll to position [0, 0]
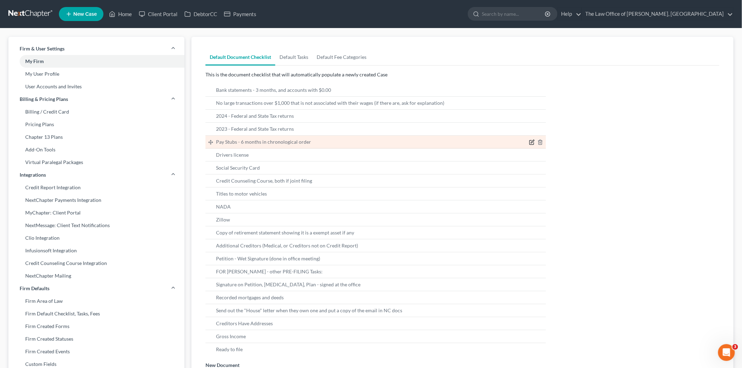
click at [532, 142] on icon "button" at bounding box center [532, 141] width 3 height 3
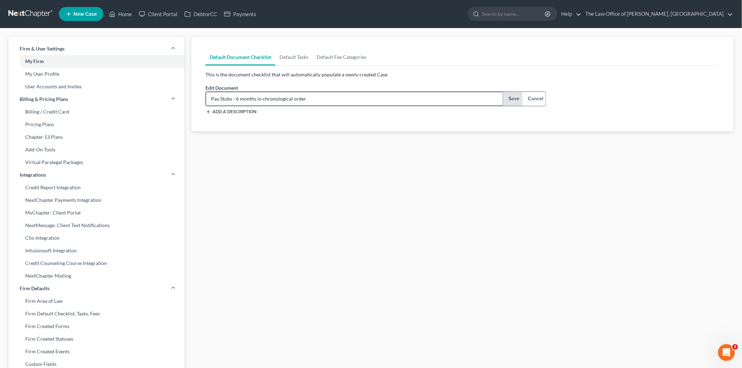
click at [355, 99] on input "Pay Stubs - 6 months in chronological order" at bounding box center [354, 98] width 297 height 13
type input "Pay Stubs - 6 months in chronological order - make sure there is no social or b…"
click at [510, 101] on button "Save" at bounding box center [513, 99] width 20 height 14
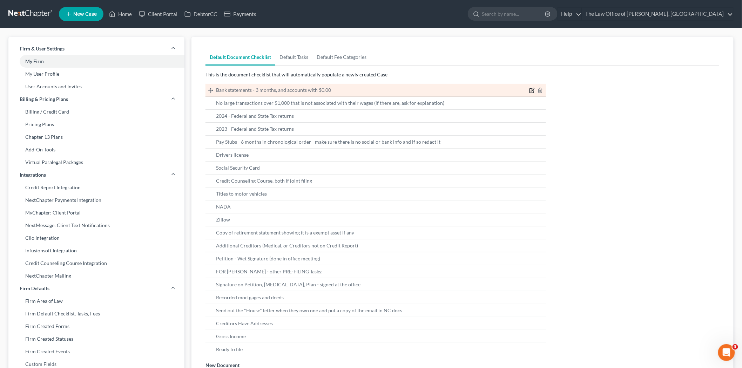
click at [531, 90] on icon "button" at bounding box center [532, 89] width 3 height 3
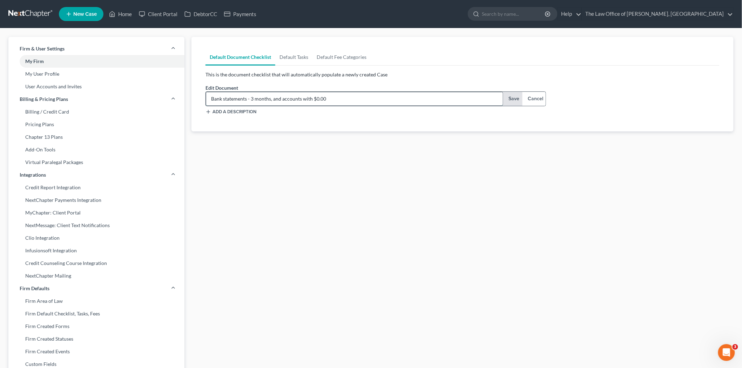
click at [382, 100] on input "Bank statements - 3 months, and accounts with $0.00" at bounding box center [354, 98] width 297 height 13
type input "Bank statements - 3 months, and accounts with $0.00 - even if account is not us…"
click at [503, 92] on button "Save" at bounding box center [513, 99] width 20 height 14
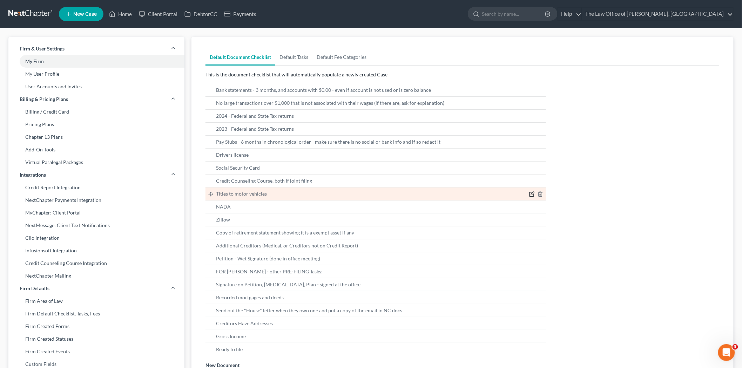
click at [531, 195] on icon "button" at bounding box center [532, 193] width 3 height 3
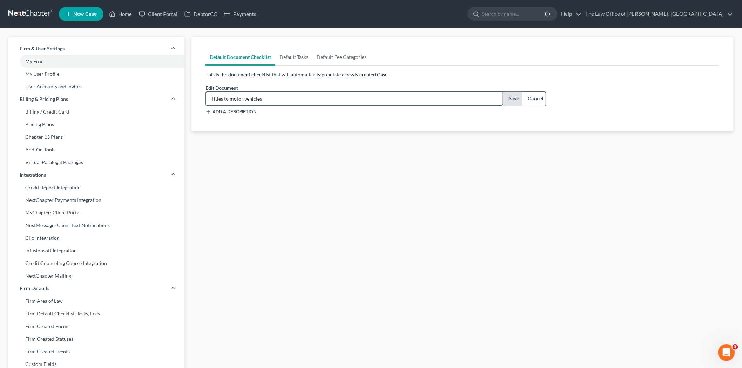
click at [309, 100] on input "Titles to motor vehicles" at bounding box center [354, 98] width 297 height 13
type input "Titles to motor vehicles not super important but always ask for it"
click at [514, 99] on button "Save" at bounding box center [513, 99] width 20 height 14
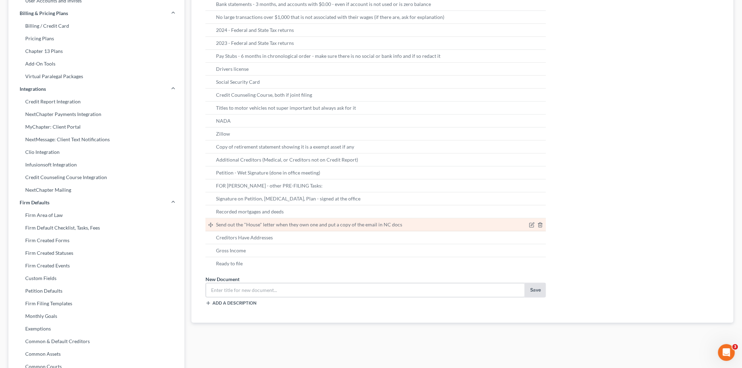
scroll to position [117, 0]
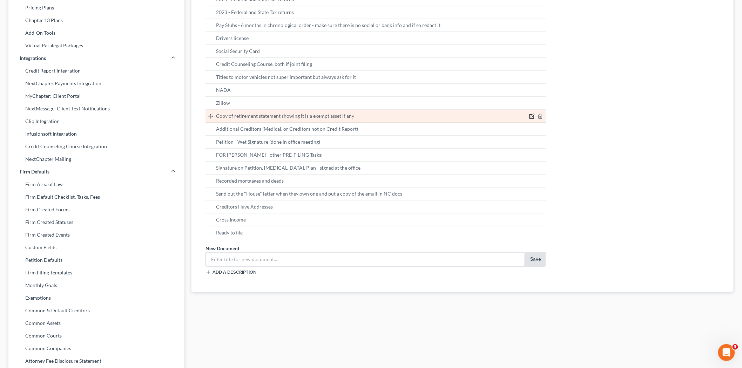
click at [530, 115] on icon "button" at bounding box center [532, 117] width 4 height 4
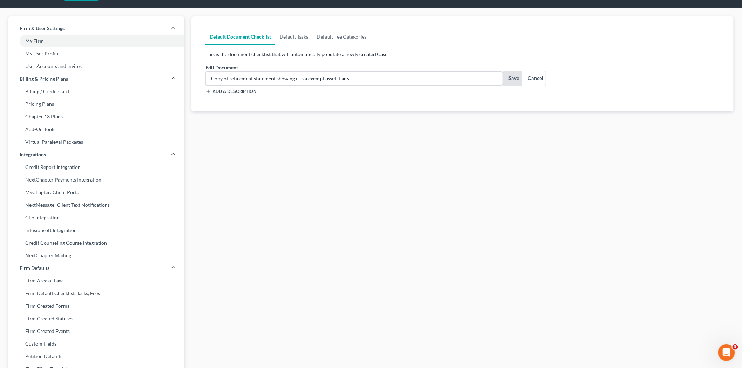
scroll to position [0, 0]
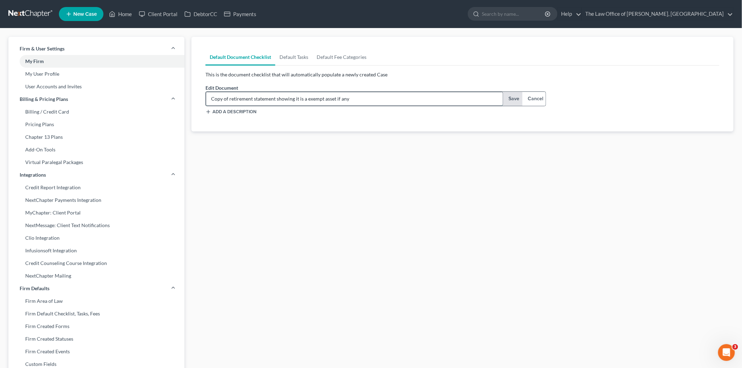
click at [384, 96] on input "Copy of retirement statement showing it is a exempt asset if any" at bounding box center [354, 98] width 297 height 13
type input "Copy of retirement statement showing it is a exempt asset if any - ONLY CH 13"
click at [503, 95] on button "Save" at bounding box center [513, 99] width 20 height 14
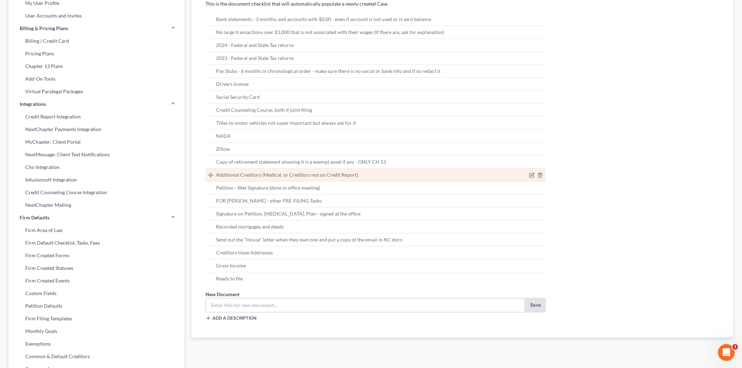
scroll to position [78, 0]
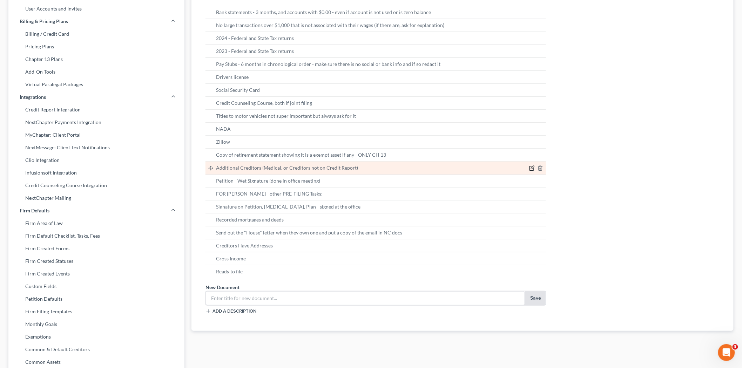
click at [532, 168] on icon "button" at bounding box center [532, 169] width 6 height 6
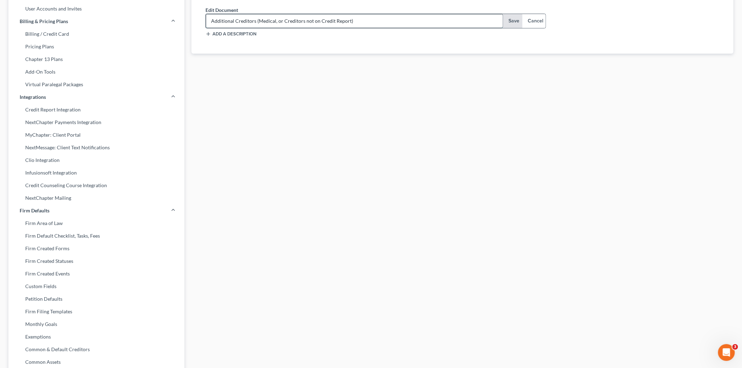
click at [384, 20] on input "Additional Creditors (Medical, or Creditors not on Credit Report)" at bounding box center [354, 20] width 297 height 13
type input "Additional Creditors (Medical, or Creditors not on Credit Report) - check NC fo…"
click at [516, 23] on button "Save" at bounding box center [513, 21] width 20 height 14
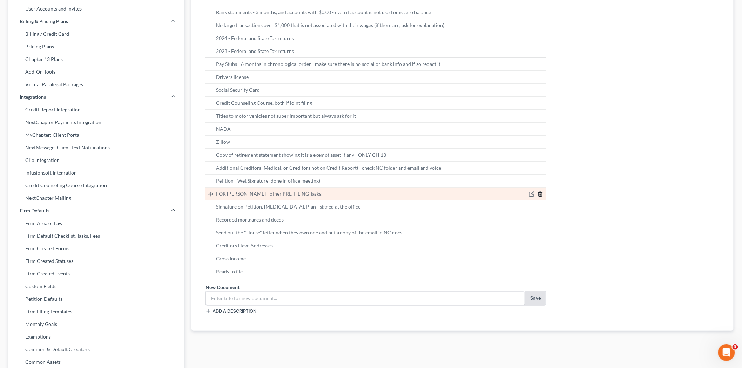
click at [540, 192] on icon "button" at bounding box center [541, 194] width 6 height 6
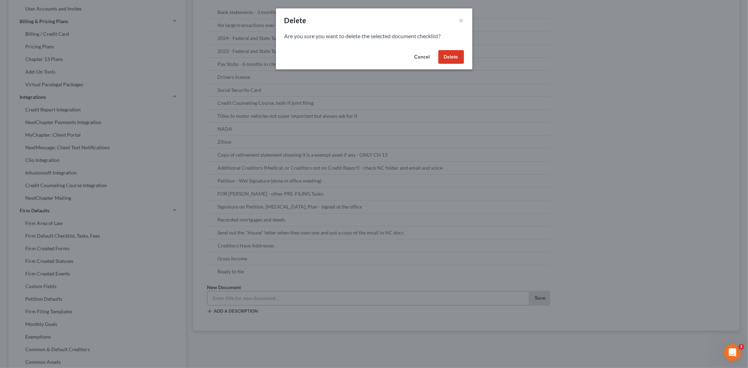
click at [443, 55] on button "Delete" at bounding box center [451, 57] width 26 height 14
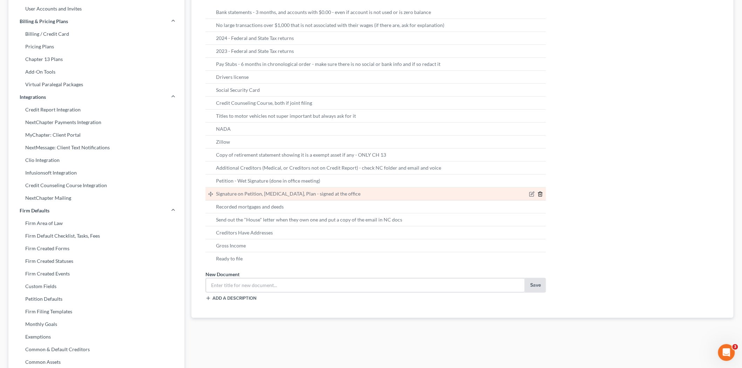
click at [541, 195] on icon "button" at bounding box center [541, 194] width 6 height 6
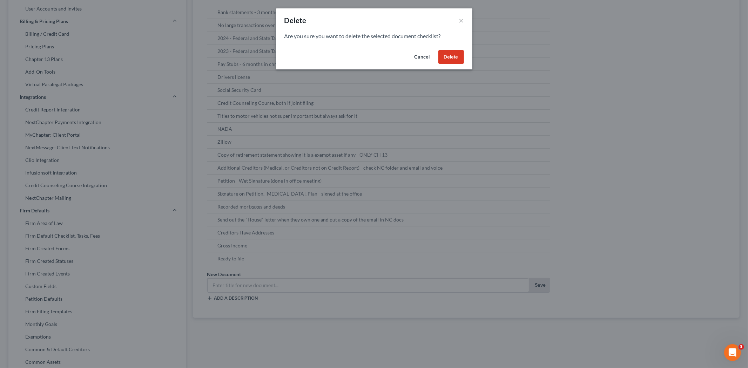
click at [446, 53] on button "Delete" at bounding box center [451, 57] width 26 height 14
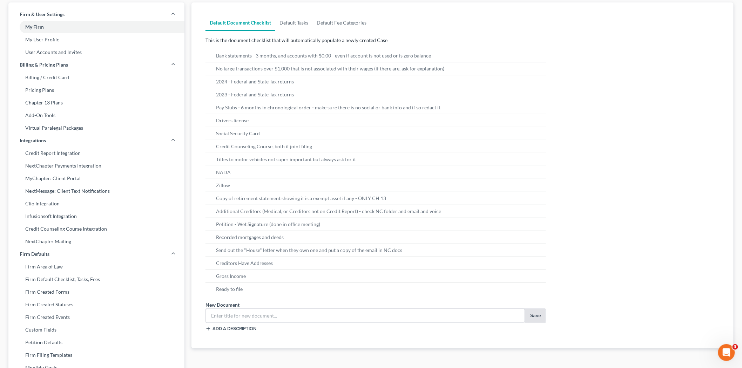
scroll to position [0, 0]
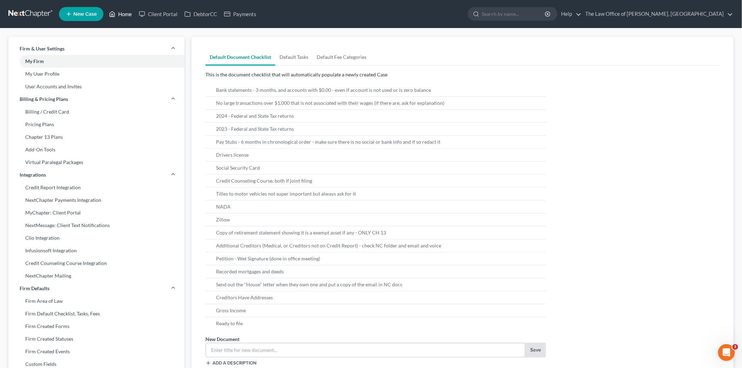
click at [124, 13] on link "Home" at bounding box center [121, 14] width 30 height 13
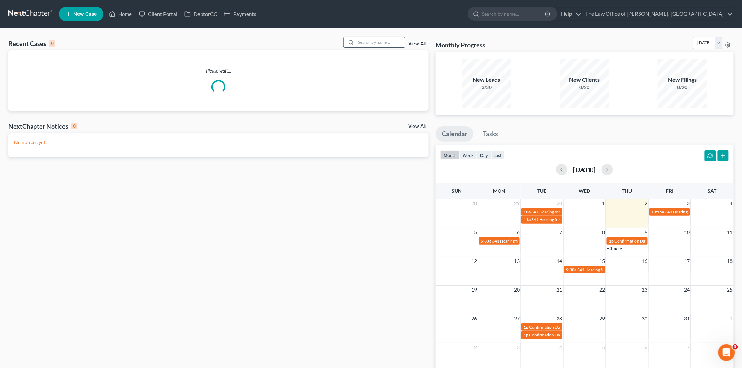
click at [376, 40] on input "search" at bounding box center [380, 42] width 49 height 10
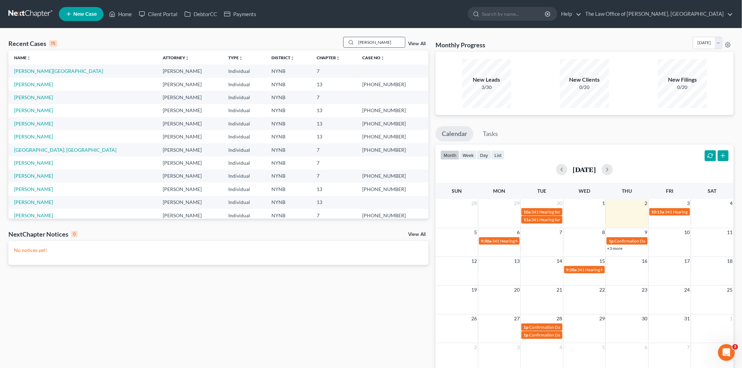
type input "bray"
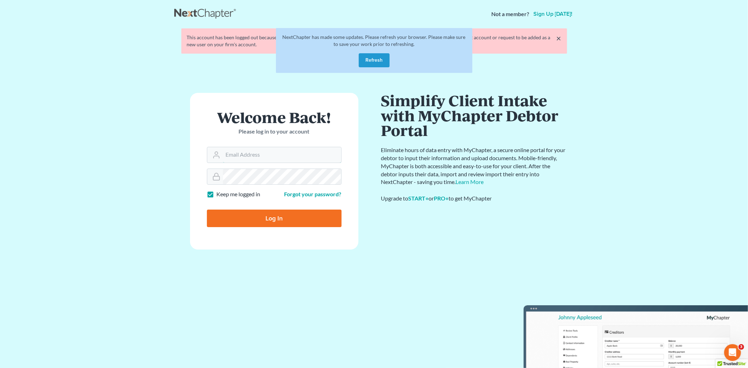
type input "[PERSON_NAME][EMAIL_ADDRESS][DOMAIN_NAME]"
click at [341, 201] on div at bounding box center [279, 224] width 144 height 80
click at [377, 58] on button "Refresh" at bounding box center [374, 60] width 31 height 14
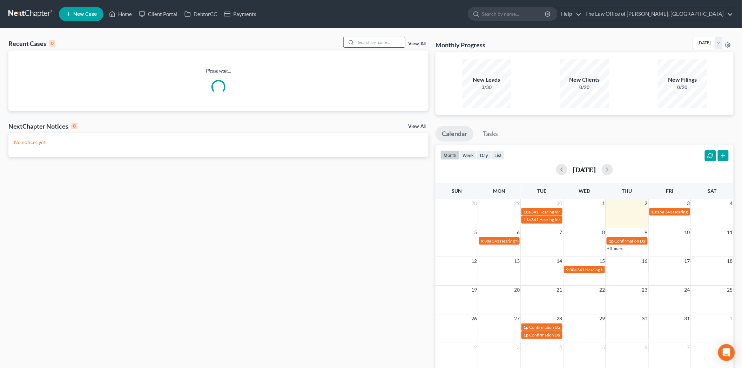
click at [365, 43] on input "search" at bounding box center [380, 42] width 49 height 10
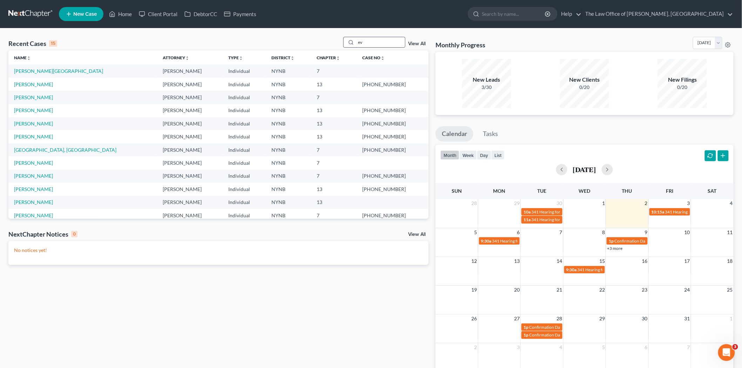
type input "e"
type input "[PERSON_NAME]"
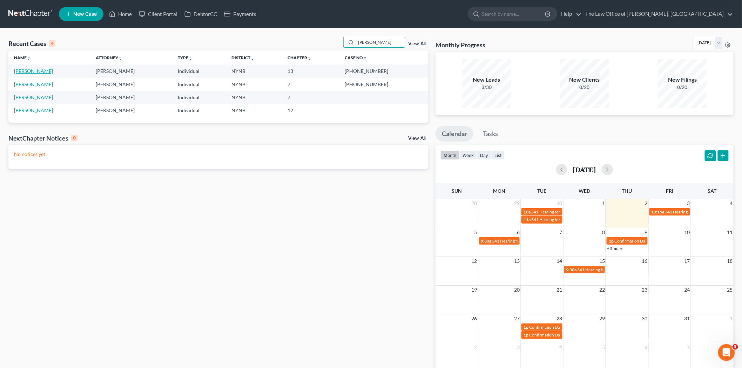
click at [27, 71] on link "[PERSON_NAME]" at bounding box center [33, 71] width 39 height 6
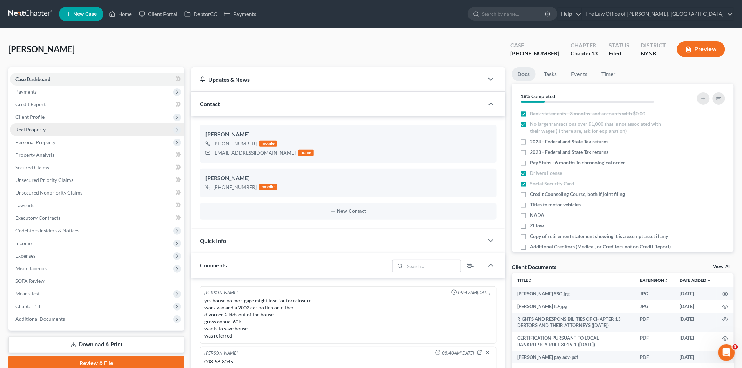
scroll to position [91, 0]
click at [37, 128] on span "Real Property" at bounding box center [30, 130] width 30 height 6
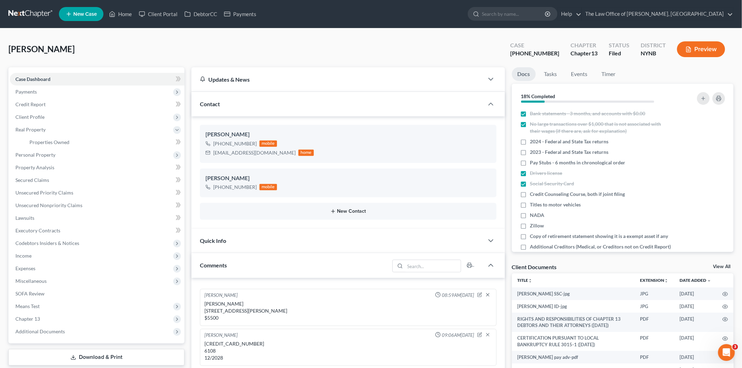
scroll to position [214, 0]
drag, startPoint x: 79, startPoint y: 145, endPoint x: 105, endPoint y: 145, distance: 25.6
click at [79, 144] on link "Properties Owned" at bounding box center [104, 142] width 161 height 13
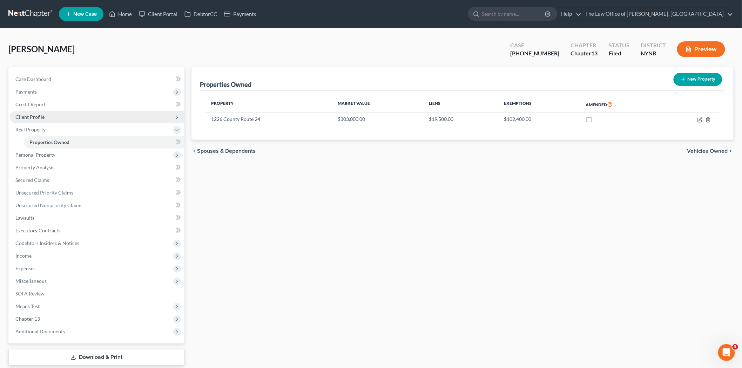
drag, startPoint x: 39, startPoint y: 114, endPoint x: 43, endPoint y: 116, distance: 4.6
click at [39, 114] on span "Client Profile" at bounding box center [29, 117] width 29 height 6
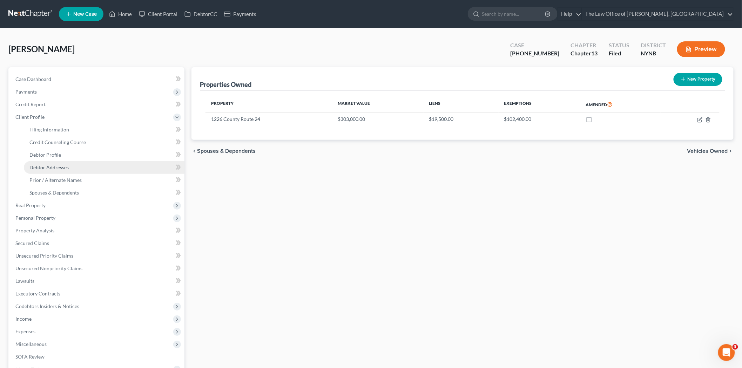
drag, startPoint x: 60, startPoint y: 168, endPoint x: 166, endPoint y: 165, distance: 106.0
click at [60, 168] on span "Debtor Addresses" at bounding box center [48, 167] width 39 height 6
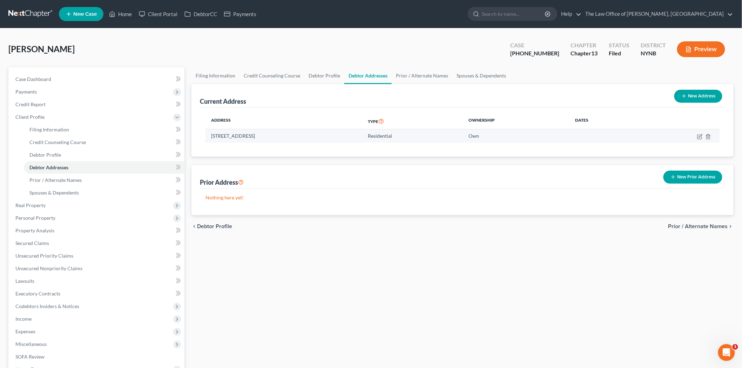
drag, startPoint x: 330, startPoint y: 135, endPoint x: 210, endPoint y: 137, distance: 119.6
click at [210, 136] on td "1226 County Route 24, Granville, NY 12832" at bounding box center [284, 135] width 157 height 13
copy td "1226 County Route 24, Granville, NY 12832"
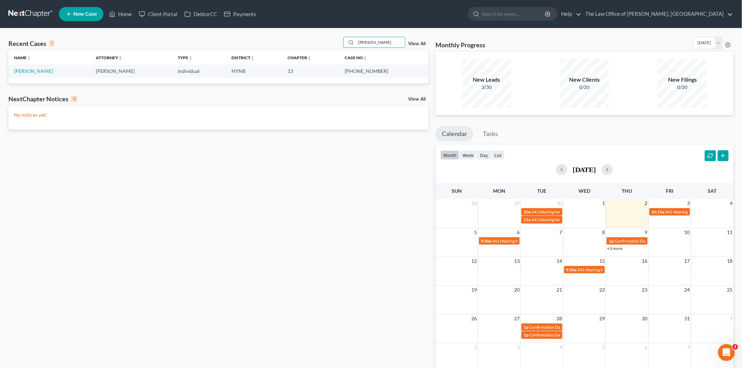
click at [90, 15] on span "New Case" at bounding box center [84, 14] width 23 height 5
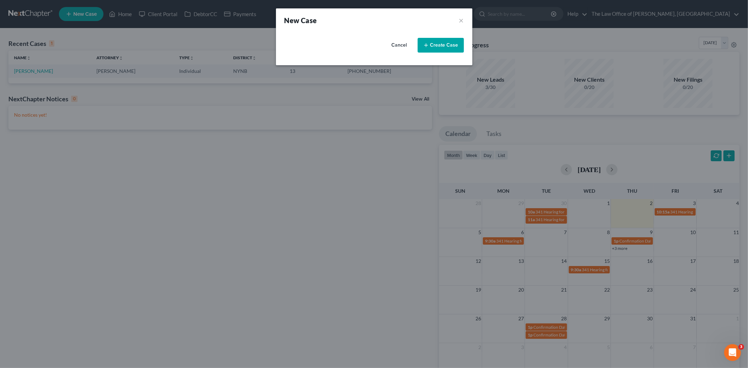
select select "54"
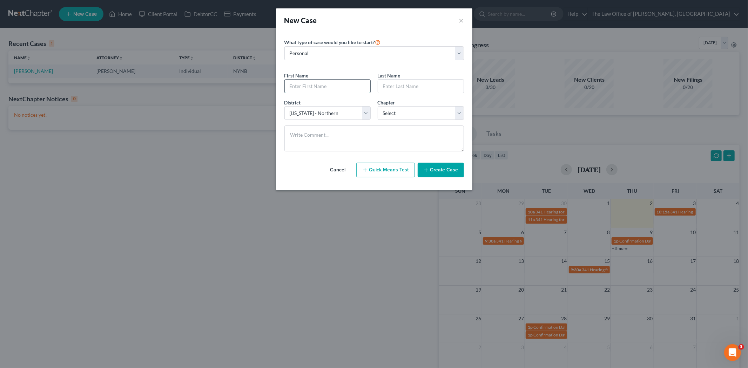
click at [314, 88] on input "text" at bounding box center [328, 86] width 86 height 13
paste input "[PERSON_NAME]"
type input "[PERSON_NAME]"
click at [399, 85] on input "text" at bounding box center [421, 86] width 86 height 13
paste input "Przybylowicv"
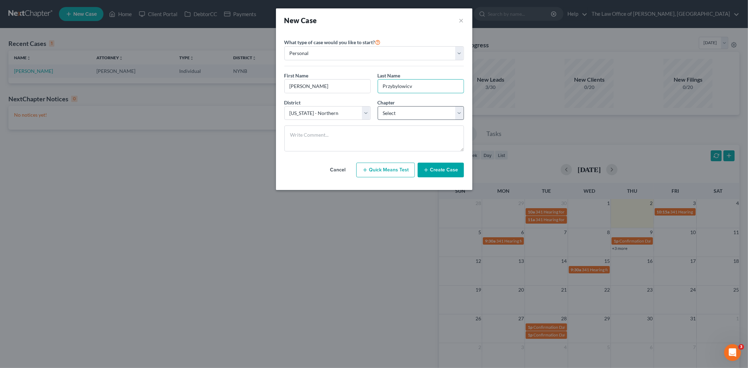
type input "Przybylowicv"
click at [389, 116] on select "Select 7 11 12 13" at bounding box center [421, 113] width 86 height 14
select select "0"
click at [378, 106] on select "Select 7 11 12 13" at bounding box center [421, 113] width 86 height 14
click at [315, 135] on textarea at bounding box center [374, 139] width 180 height 26
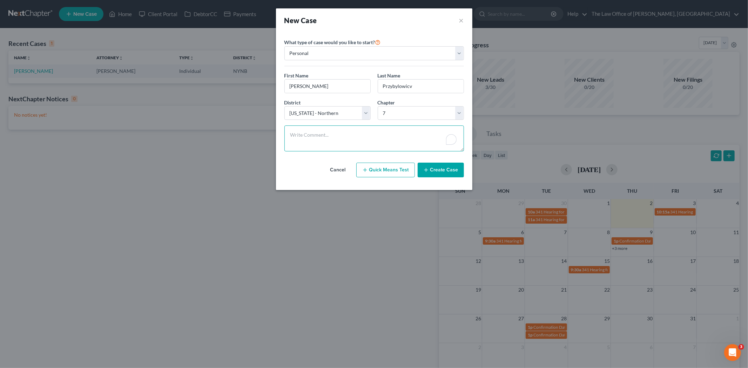
paste textarea "no house no car not married two kids split custody unemployment no work, in a b…"
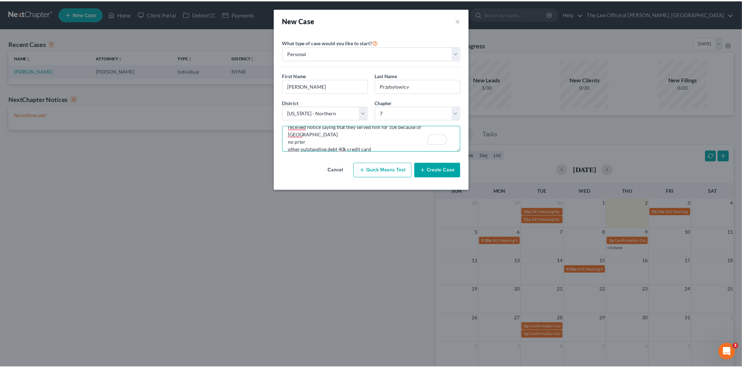
scroll to position [45, 0]
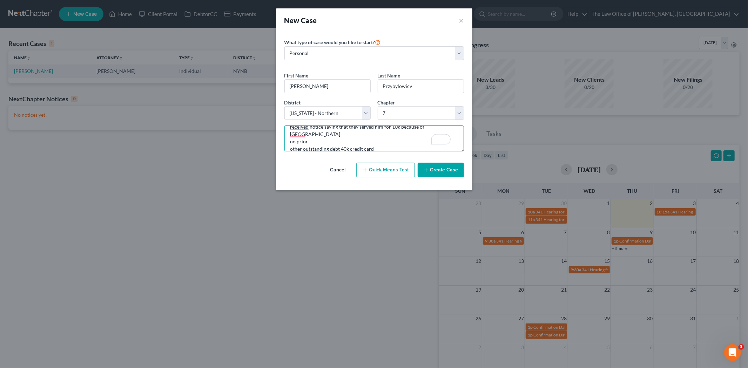
type textarea "no house no car not married two kids split custody unemployment no work, in a b…"
click at [437, 172] on button "Create Case" at bounding box center [441, 170] width 46 height 15
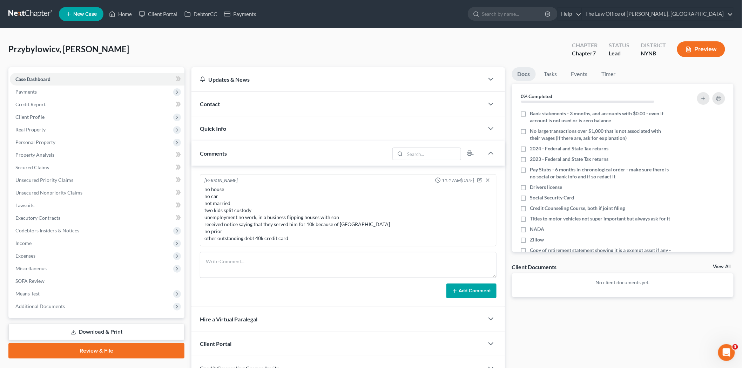
click at [233, 105] on div "Contact" at bounding box center [337, 104] width 292 height 24
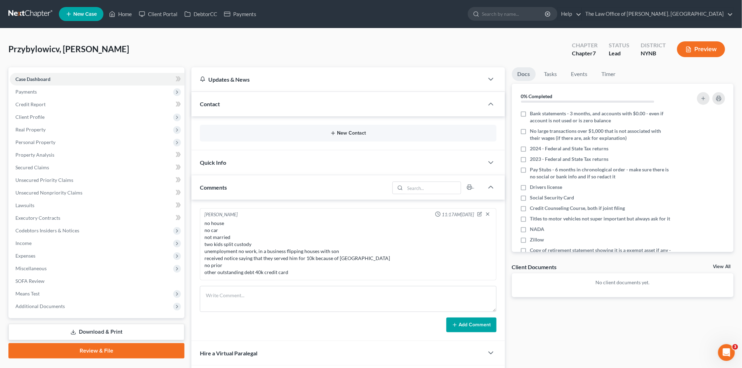
click at [351, 132] on button "New Contact" at bounding box center [348, 133] width 285 height 6
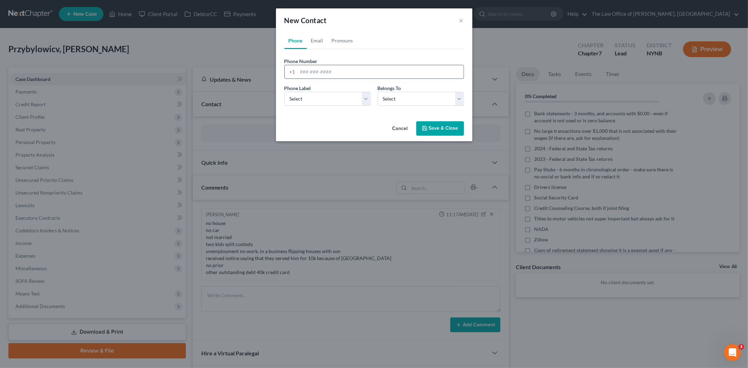
click at [325, 66] on input "tel" at bounding box center [381, 71] width 166 height 13
paste input "518-866-3235"
type input "518-866-3235"
click at [312, 103] on select "Select Mobile Home Work Other" at bounding box center [327, 99] width 86 height 14
select select "0"
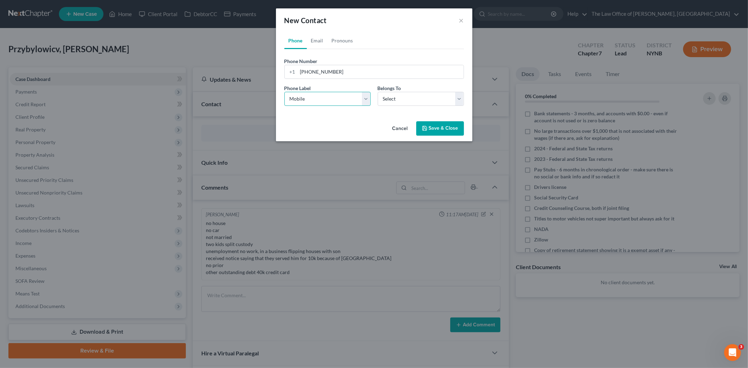
click at [284, 92] on select "Select Mobile Home Work Other" at bounding box center [327, 99] width 86 height 14
click at [320, 40] on link "Email" at bounding box center [317, 40] width 21 height 17
click at [290, 41] on link "Phone" at bounding box center [295, 40] width 22 height 17
click at [393, 100] on select "Select Client Other" at bounding box center [421, 99] width 86 height 14
click at [378, 92] on select "Select Client Other" at bounding box center [421, 99] width 86 height 14
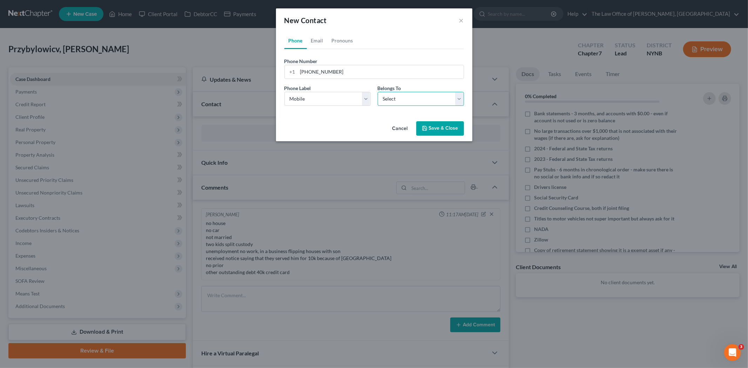
click at [400, 93] on select "Select Client Other" at bounding box center [421, 99] width 86 height 14
select select "0"
click at [378, 92] on select "Select Client Other" at bounding box center [421, 99] width 86 height 14
select select "0"
click at [317, 40] on link "Email" at bounding box center [317, 40] width 21 height 17
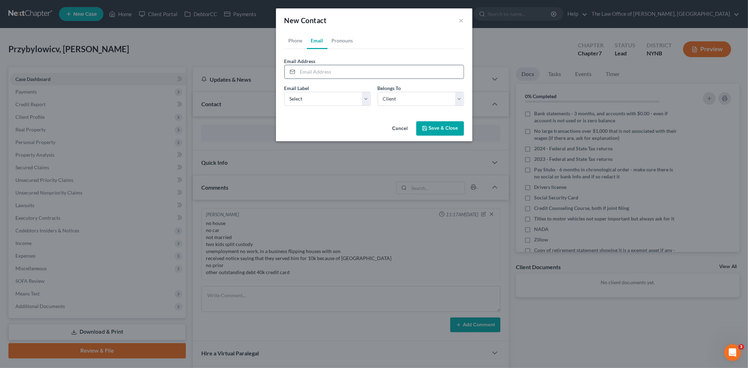
click at [324, 72] on input "email" at bounding box center [381, 71] width 166 height 13
paste input "jimp0306@gmail.com"
type input "jimp0306@gmail.com"
click at [302, 97] on select "Select Home Work Other" at bounding box center [327, 99] width 86 height 14
select select "0"
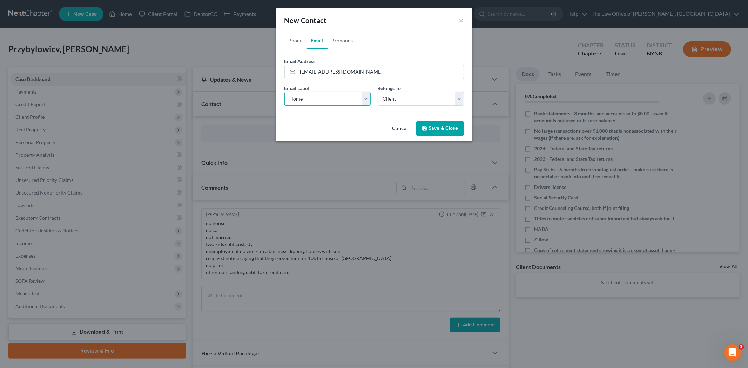
click at [284, 92] on select "Select Home Work Other" at bounding box center [327, 99] width 86 height 14
click at [429, 129] on button "Save & Close" at bounding box center [440, 128] width 48 height 15
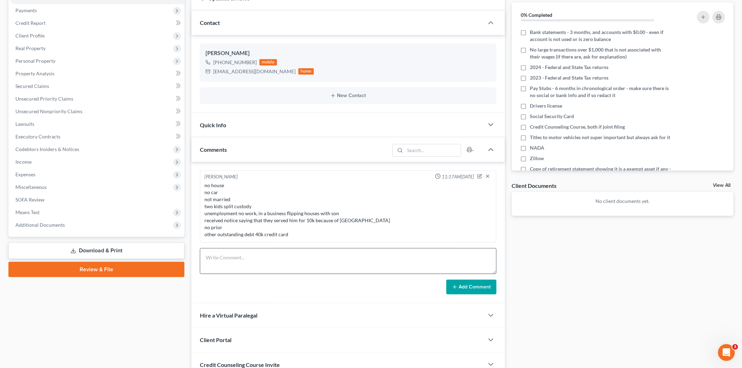
scroll to position [142, 0]
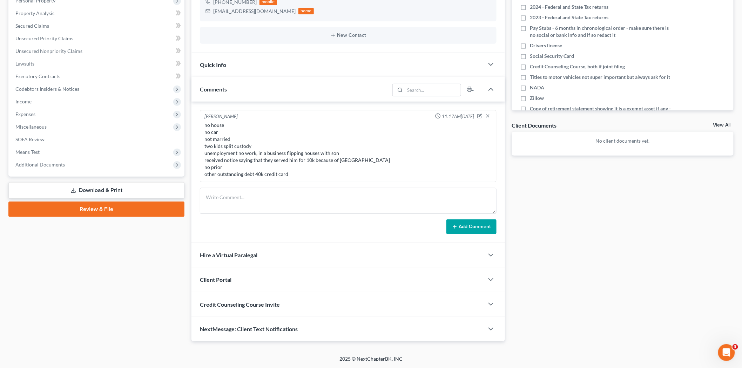
click at [231, 283] on div "Client Portal" at bounding box center [337, 280] width 292 height 24
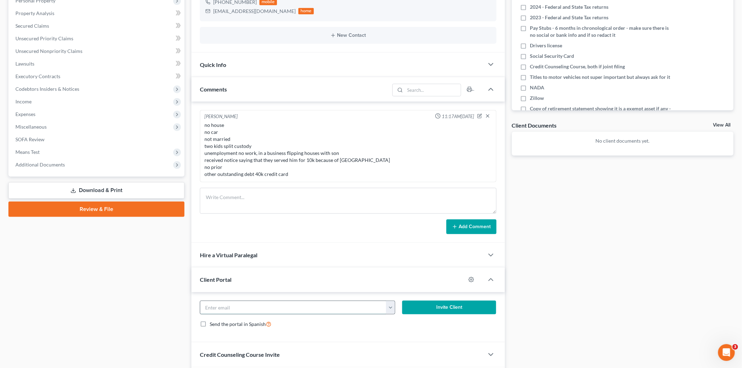
click at [234, 309] on input "email" at bounding box center [293, 307] width 186 height 13
paste input "jimp0306@gmail.com"
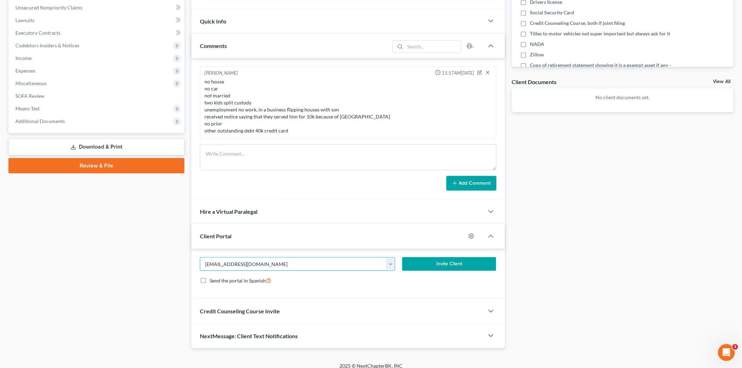
scroll to position [192, 0]
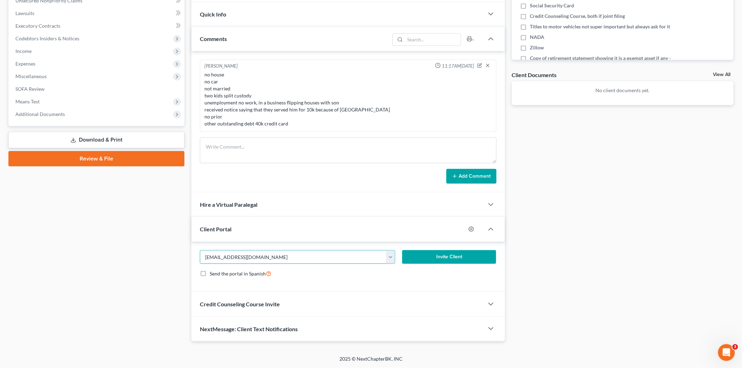
type input "jimp0306@gmail.com"
click at [429, 260] on button "Invite Client" at bounding box center [449, 257] width 94 height 14
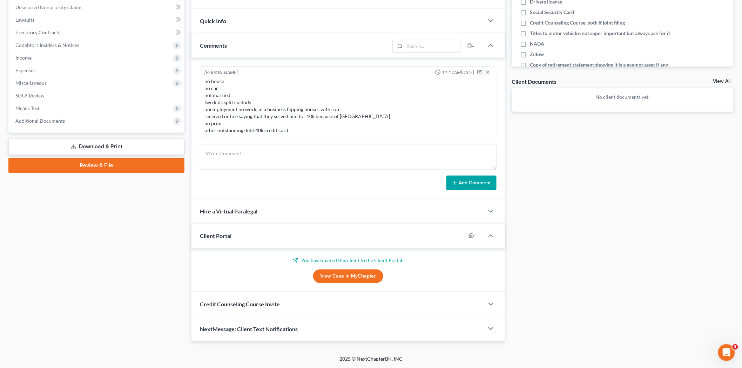
click at [237, 307] on span "Credit Counseling Course Invite" at bounding box center [240, 304] width 80 height 7
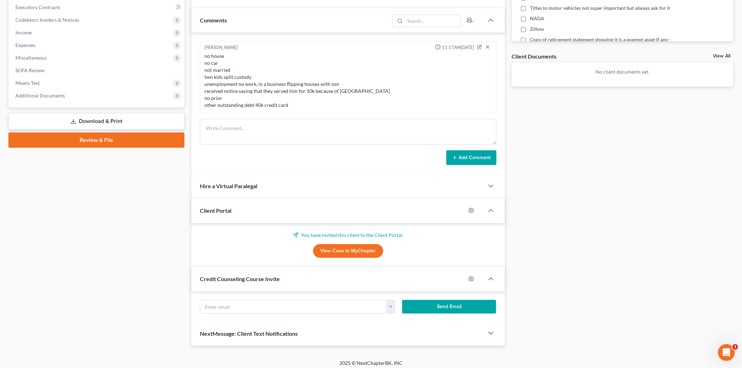
scroll to position [219, 0]
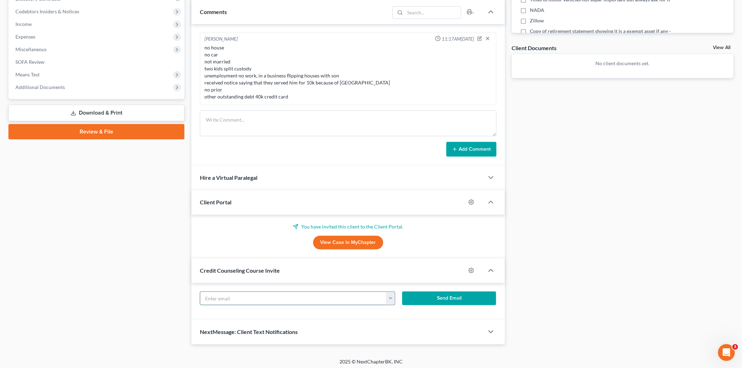
click at [262, 303] on input "text" at bounding box center [293, 298] width 186 height 13
paste input "jimp0306@gmail.com"
type input "jimp0306@gmail.com"
click at [451, 298] on button "Send Email" at bounding box center [449, 299] width 94 height 14
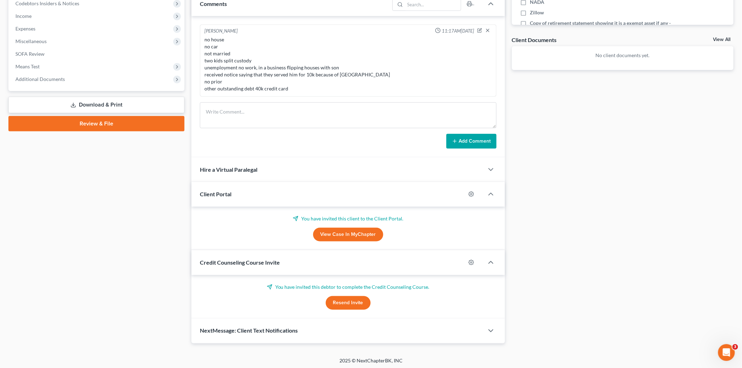
scroll to position [229, 0]
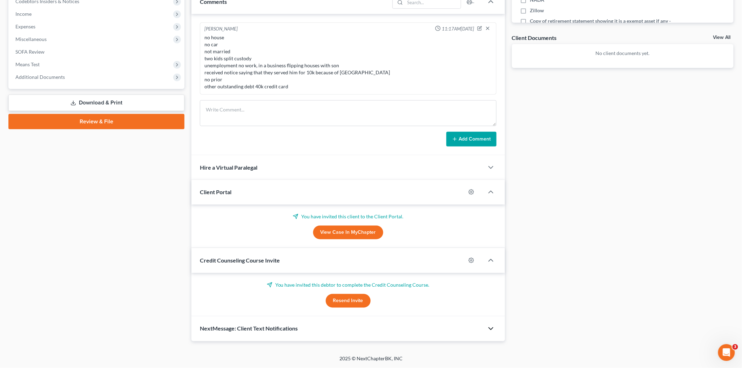
click at [489, 329] on icon "button" at bounding box center [491, 329] width 8 height 8
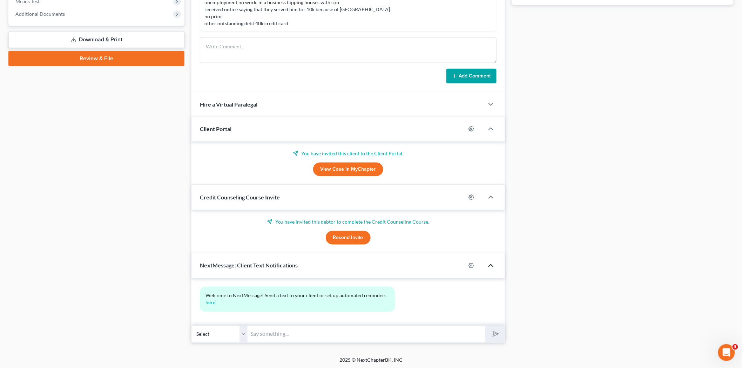
scroll to position [294, 0]
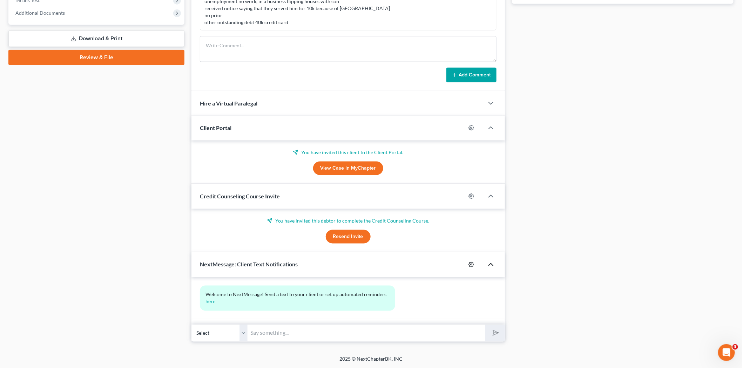
click at [469, 266] on icon "button" at bounding box center [471, 264] width 5 height 5
select select "0"
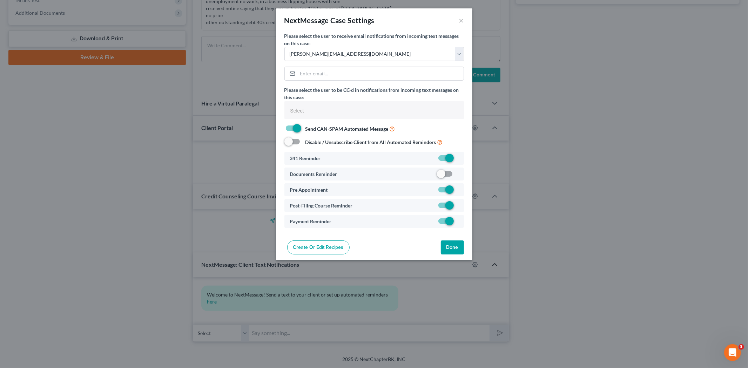
select select
click at [438, 169] on div "Documents Reminder" at bounding box center [374, 174] width 180 height 13
click at [458, 176] on label at bounding box center [458, 176] width 0 height 0
click at [461, 173] on input "checkbox" at bounding box center [463, 172] width 5 height 5
checkbox input "true"
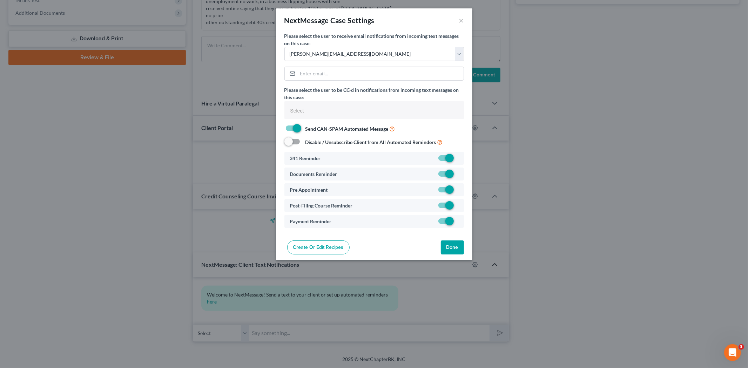
click at [454, 251] on button "Done" at bounding box center [452, 248] width 23 height 14
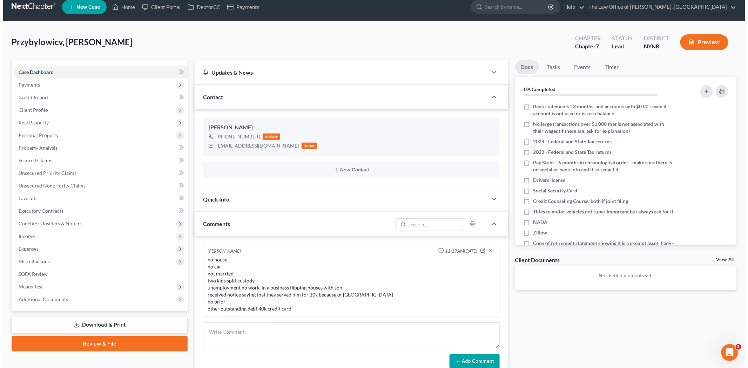
scroll to position [0, 0]
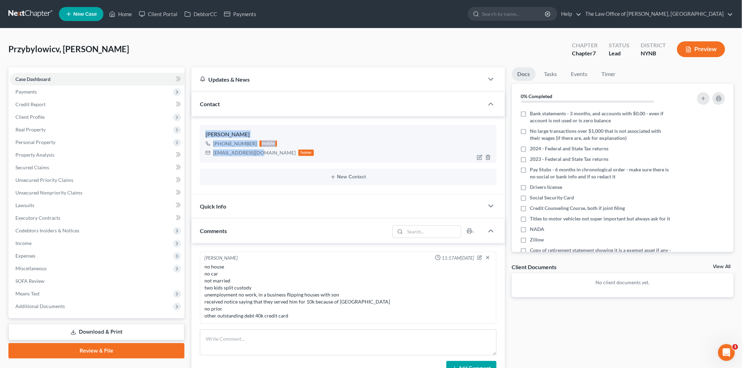
drag, startPoint x: 261, startPoint y: 152, endPoint x: 224, endPoint y: 138, distance: 38.8
click at [201, 135] on div "James Przybylowicv +1 (518) 866-3235 mobile jimp0306@gmail.com home" at bounding box center [348, 144] width 297 height 38
copy div "James Przybylowicv +1 (518) 866-3235 mobile jimp0306@gmail.com"
click at [262, 167] on ng-include "James Przybylowicv +1 (518) 866-3235 mobile jimp0306@gmail.com home New Contact" at bounding box center [348, 155] width 297 height 60
click at [481, 157] on icon "button" at bounding box center [480, 156] width 3 height 3
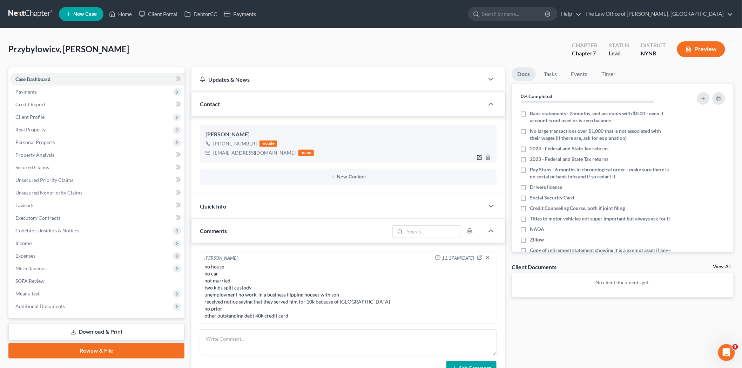
select select "0"
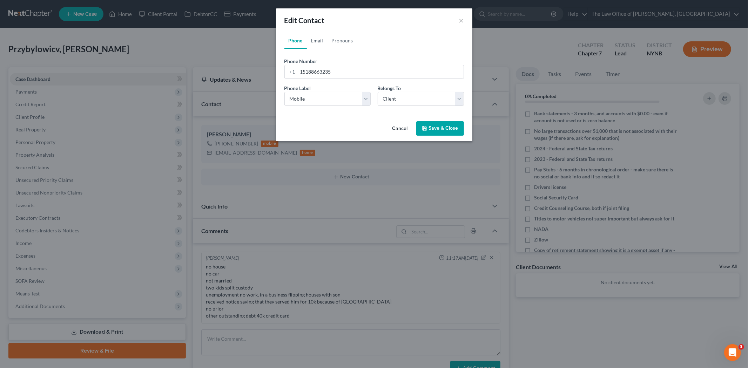
click at [320, 43] on link "Email" at bounding box center [317, 40] width 21 height 17
click at [322, 70] on input "jimp0306@gmail.com" at bounding box center [381, 71] width 166 height 13
drag, startPoint x: 376, startPoint y: 72, endPoint x: 278, endPoint y: 72, distance: 97.9
click at [279, 72] on div "Phone Email Pronouns Phone Number * +1 15188663235 Ext. Phone Label * Select Mo…" at bounding box center [374, 75] width 196 height 86
type input "jimp03606@gmail.com"
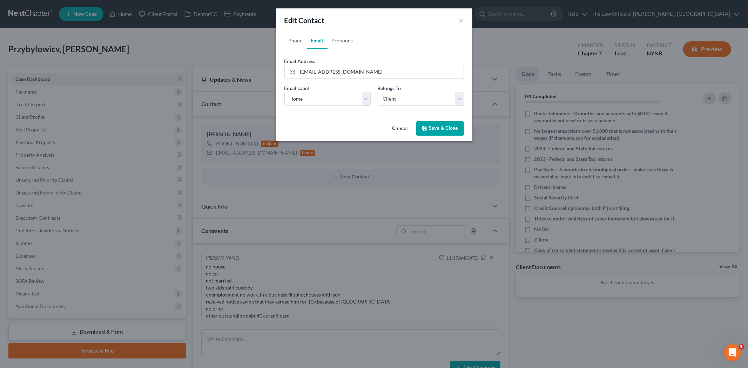
click at [431, 125] on button "Save & Close" at bounding box center [440, 128] width 48 height 15
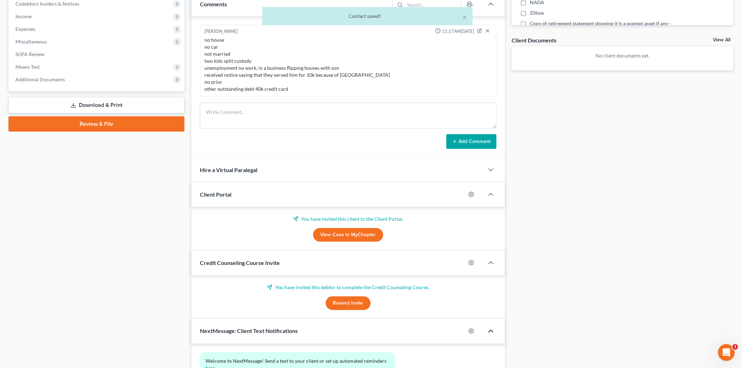
scroll to position [234, 0]
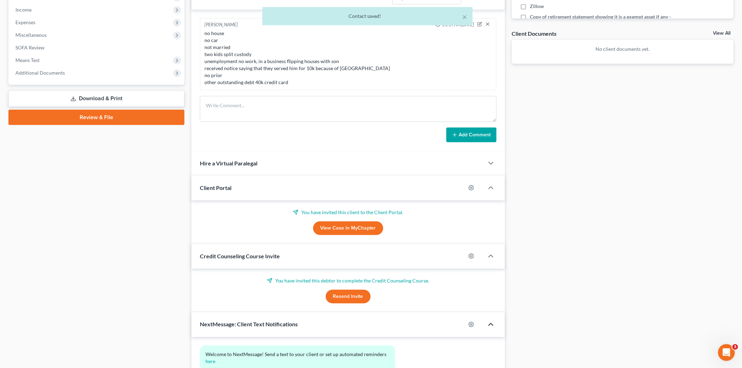
drag, startPoint x: 349, startPoint y: 294, endPoint x: 347, endPoint y: 282, distance: 12.2
click at [349, 294] on button "Resend Invite" at bounding box center [348, 297] width 45 height 14
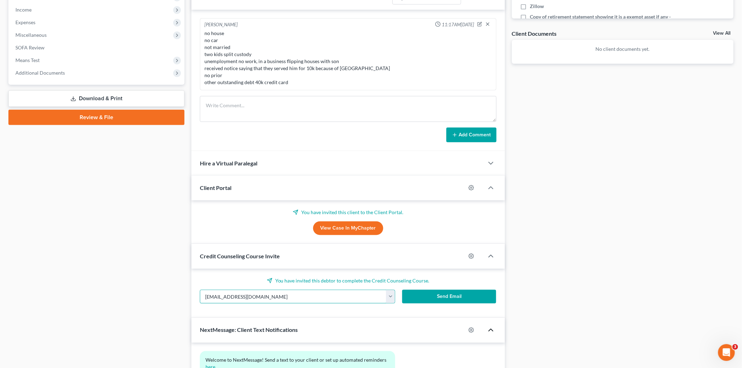
drag, startPoint x: 267, startPoint y: 300, endPoint x: 199, endPoint y: 295, distance: 69.0
click at [181, 298] on div "Petition Navigation Case Dashboard Payments Invoices Payments Payments Credit R…" at bounding box center [371, 121] width 732 height 574
paste input "6"
type input "jimp03606@gmail.com"
drag, startPoint x: 440, startPoint y: 296, endPoint x: 436, endPoint y: 273, distance: 23.9
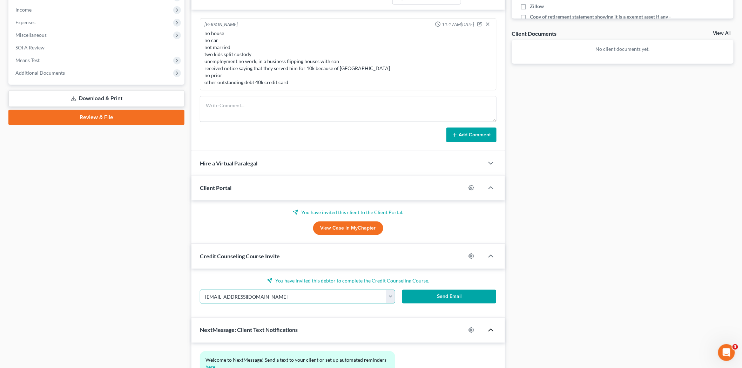
click at [440, 296] on button "Send Email" at bounding box center [449, 297] width 94 height 14
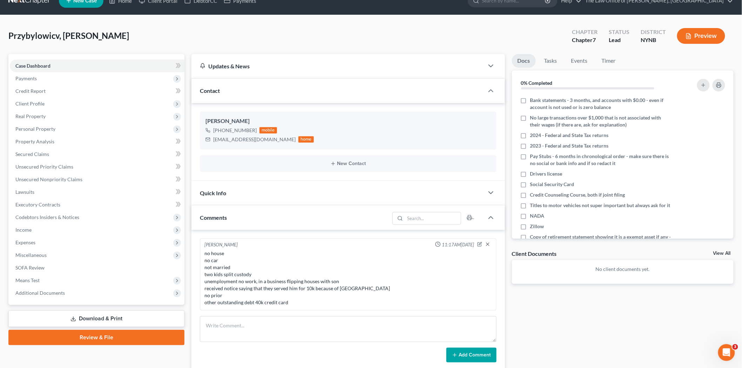
scroll to position [0, 0]
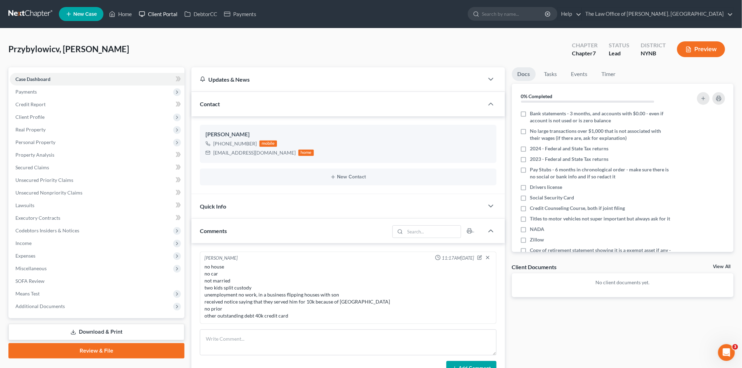
click at [169, 14] on link "Client Portal" at bounding box center [158, 14] width 46 height 13
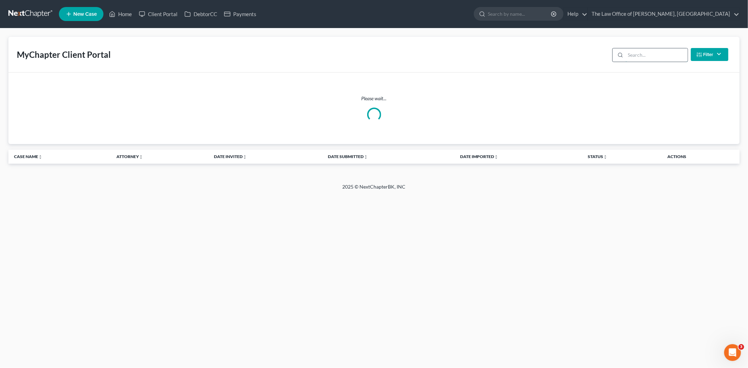
click at [641, 55] on input "search" at bounding box center [657, 54] width 62 height 13
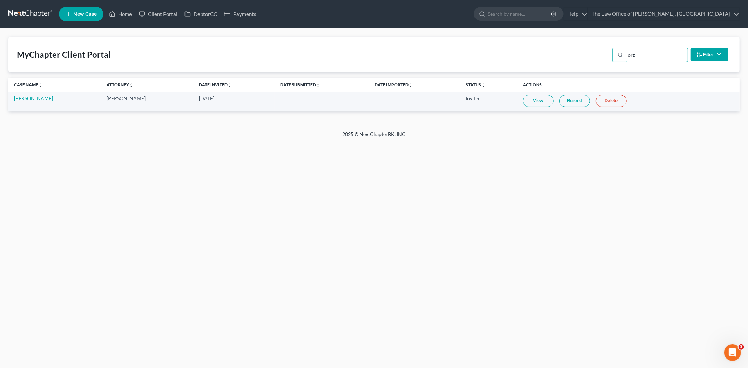
type input "prz"
click at [572, 99] on link "Resend" at bounding box center [574, 101] width 31 height 12
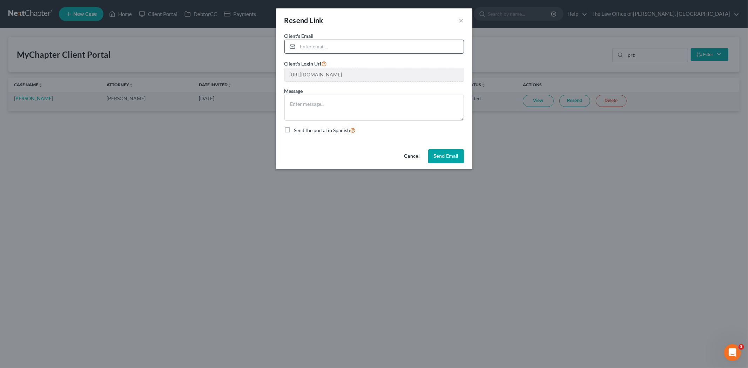
click at [339, 51] on input "email" at bounding box center [381, 46] width 166 height 13
paste input "jimp03606@gmail.com"
type input "jimp03606@gmail.com"
click at [440, 159] on button "Send Email" at bounding box center [446, 156] width 36 height 14
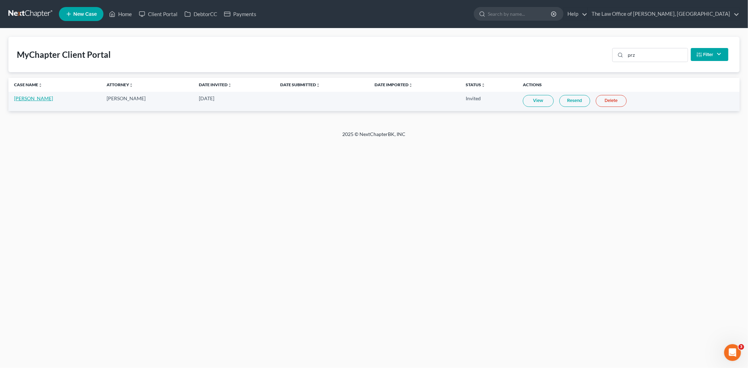
click at [39, 99] on link "James Przybylowicv" at bounding box center [33, 98] width 39 height 6
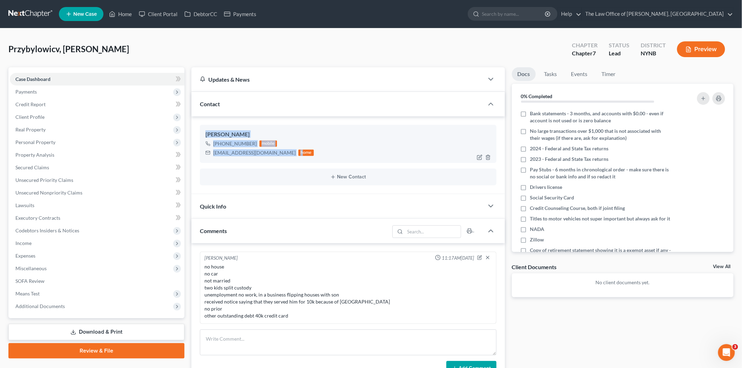
drag, startPoint x: 203, startPoint y: 130, endPoint x: 271, endPoint y: 157, distance: 73.1
click at [271, 157] on div "James Przybylowicv +1 (518) 866-3235 mobile jimp03606@gmail.com home" at bounding box center [348, 144] width 297 height 38
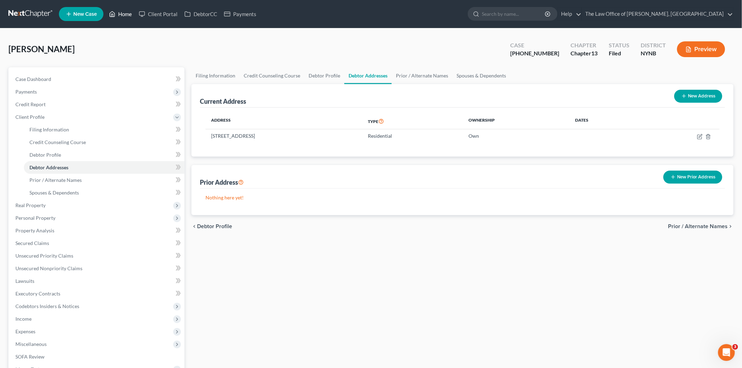
click at [121, 15] on link "Home" at bounding box center [121, 14] width 30 height 13
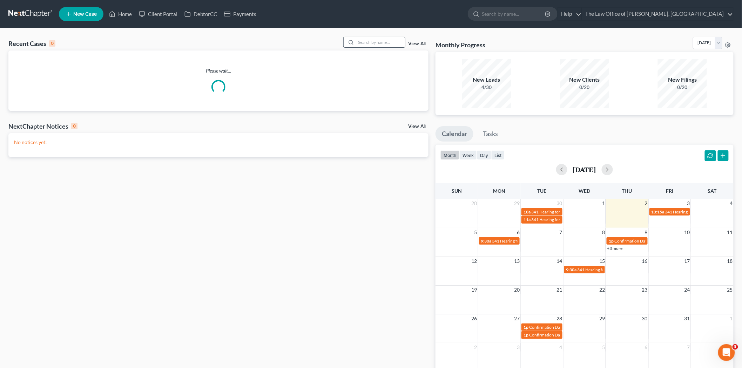
click at [374, 39] on input "search" at bounding box center [380, 42] width 49 height 10
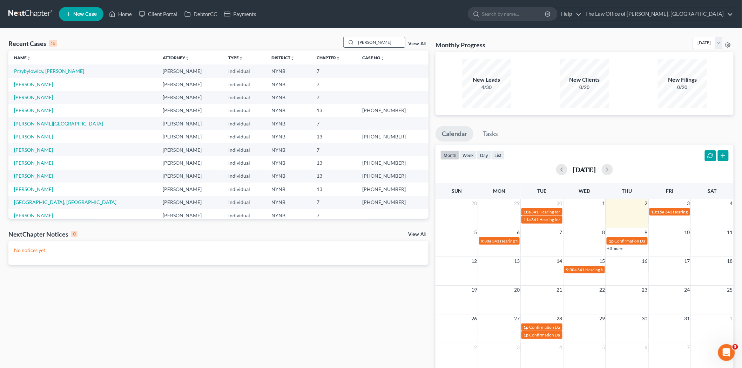
type input "[PERSON_NAME]"
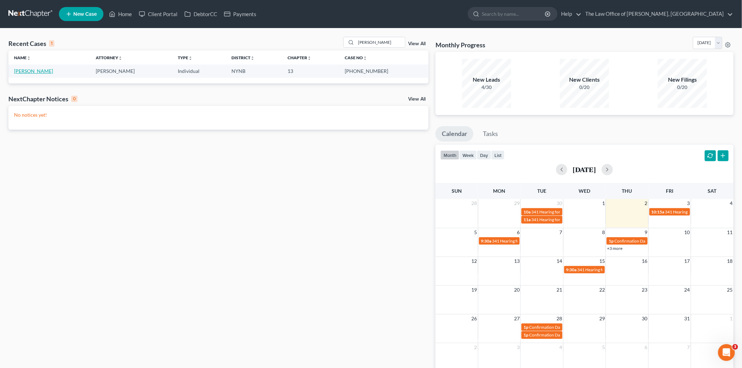
click at [26, 73] on link "[PERSON_NAME]" at bounding box center [33, 71] width 39 height 6
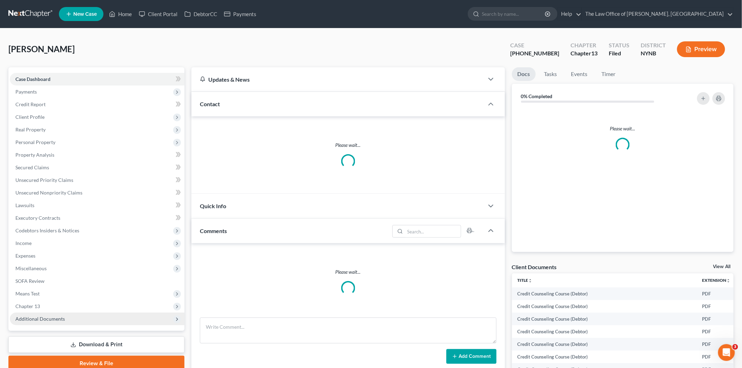
click at [56, 316] on span "Additional Documents" at bounding box center [39, 319] width 49 height 6
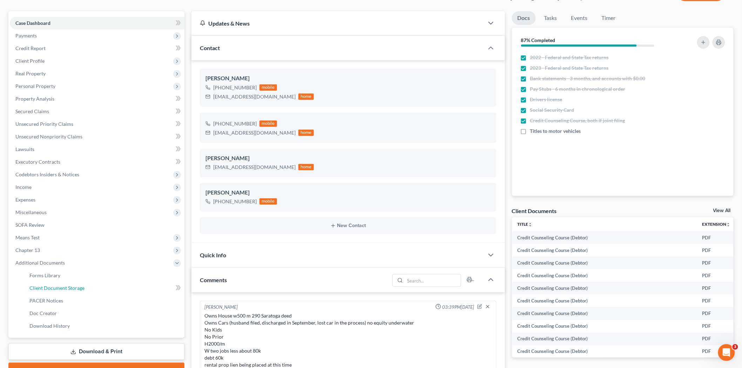
drag, startPoint x: 65, startPoint y: 285, endPoint x: 294, endPoint y: 236, distance: 234.2
click at [65, 286] on span "Client Document Storage" at bounding box center [56, 288] width 55 height 6
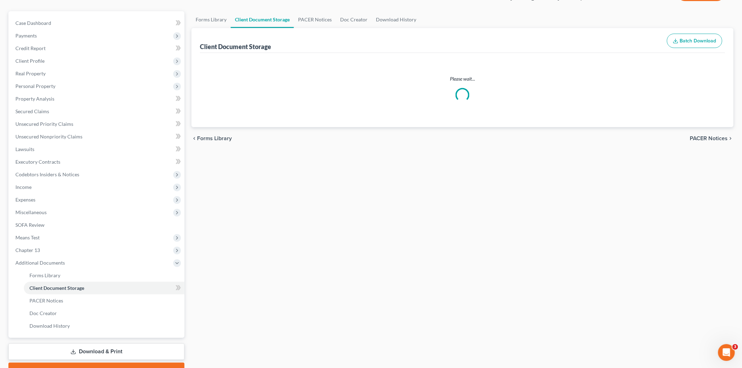
scroll to position [55, 0]
select select "5"
select select "1"
select select "2"
select select "6"
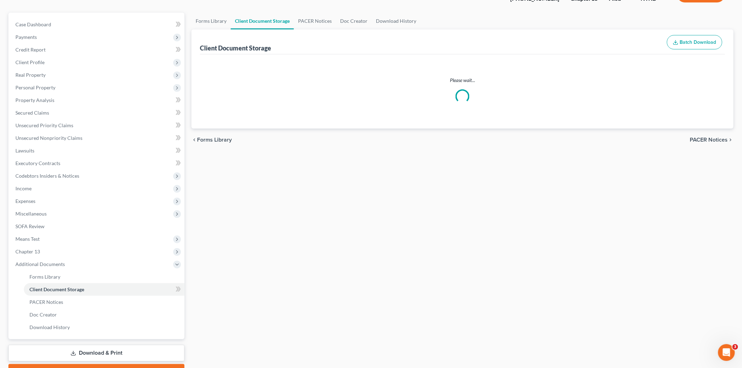
select select "1"
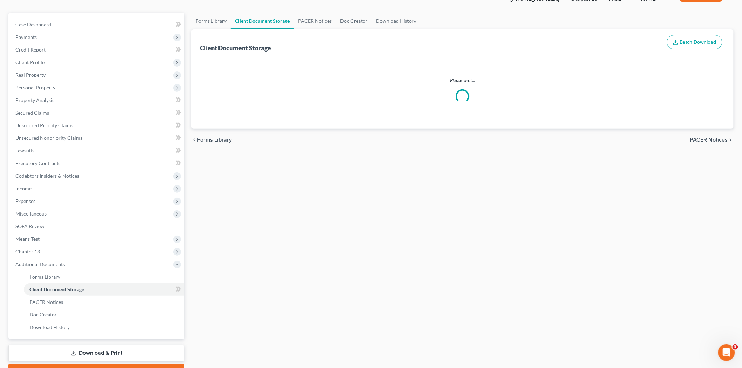
select select "1"
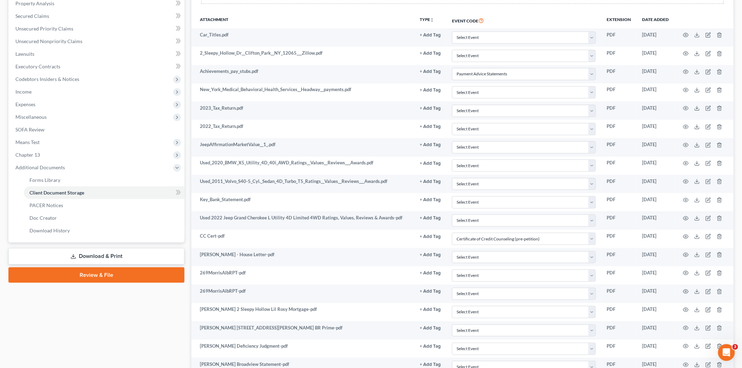
scroll to position [195, 0]
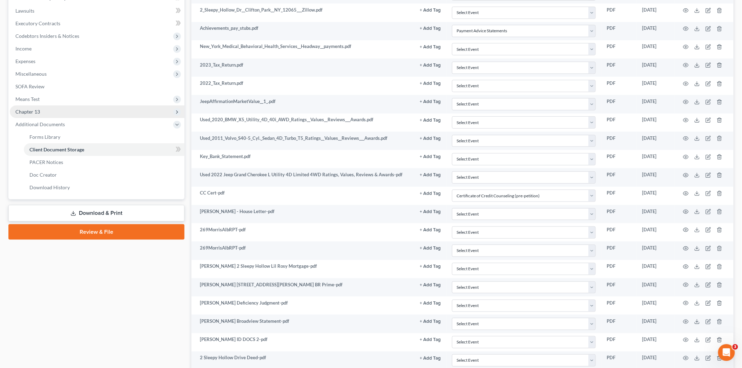
click at [32, 110] on span "Chapter 13" at bounding box center [27, 112] width 25 height 6
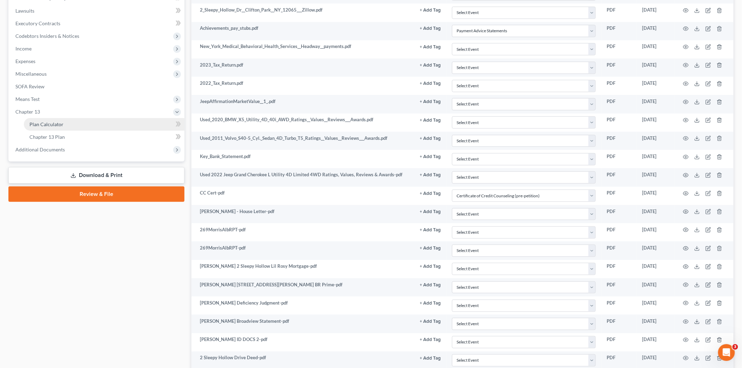
click at [50, 121] on span "Plan Calculator" at bounding box center [46, 124] width 34 height 6
click at [69, 124] on link "Plan Calculator" at bounding box center [104, 124] width 161 height 13
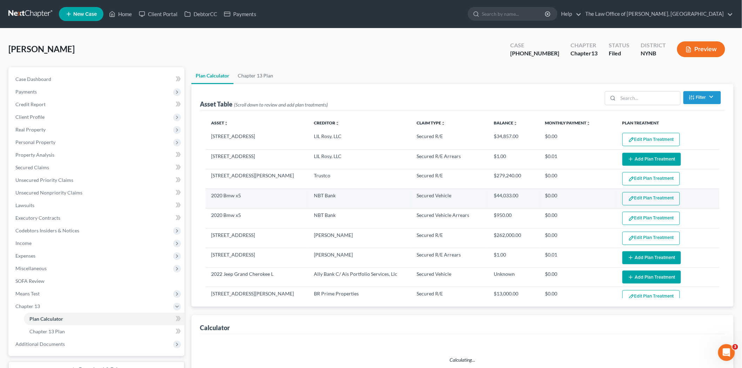
select select "59"
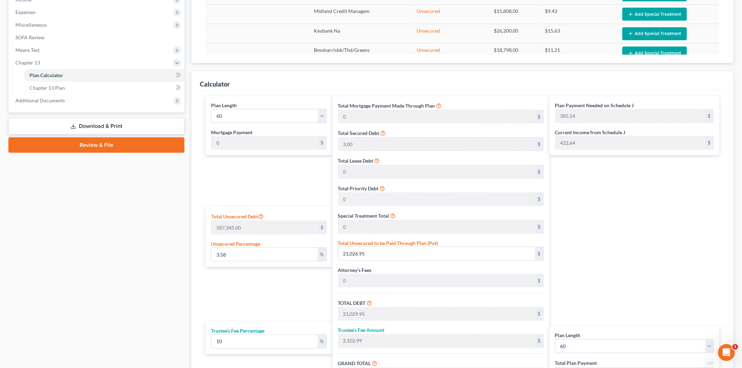
scroll to position [78, 0]
